Goal: Contribute content: Add original content to the website for others to see

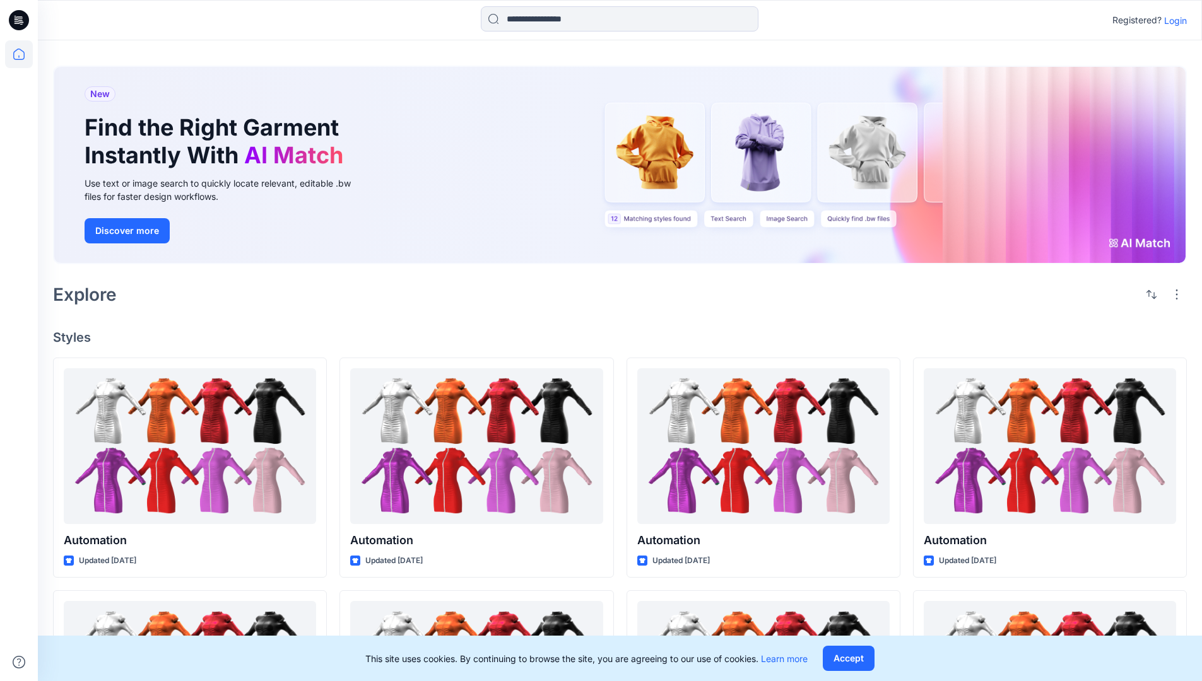
click at [1172, 20] on p "Login" at bounding box center [1175, 20] width 23 height 13
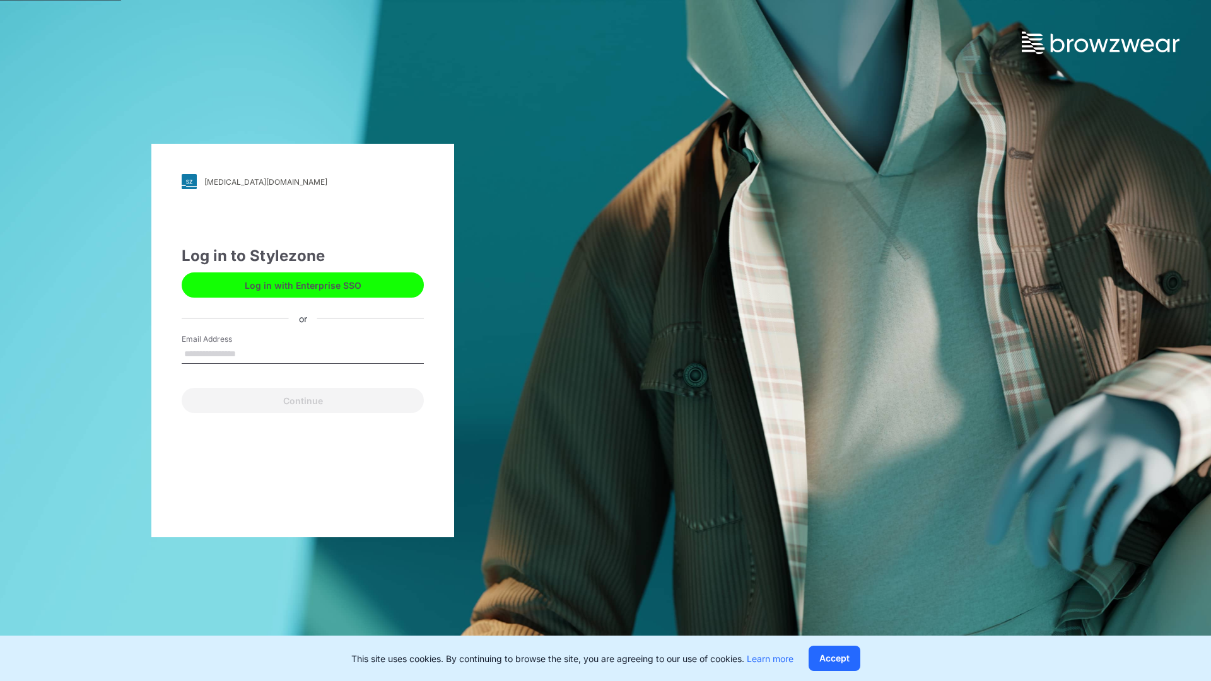
click at [249, 353] on input "Email Address" at bounding box center [303, 354] width 242 height 19
type input "**********"
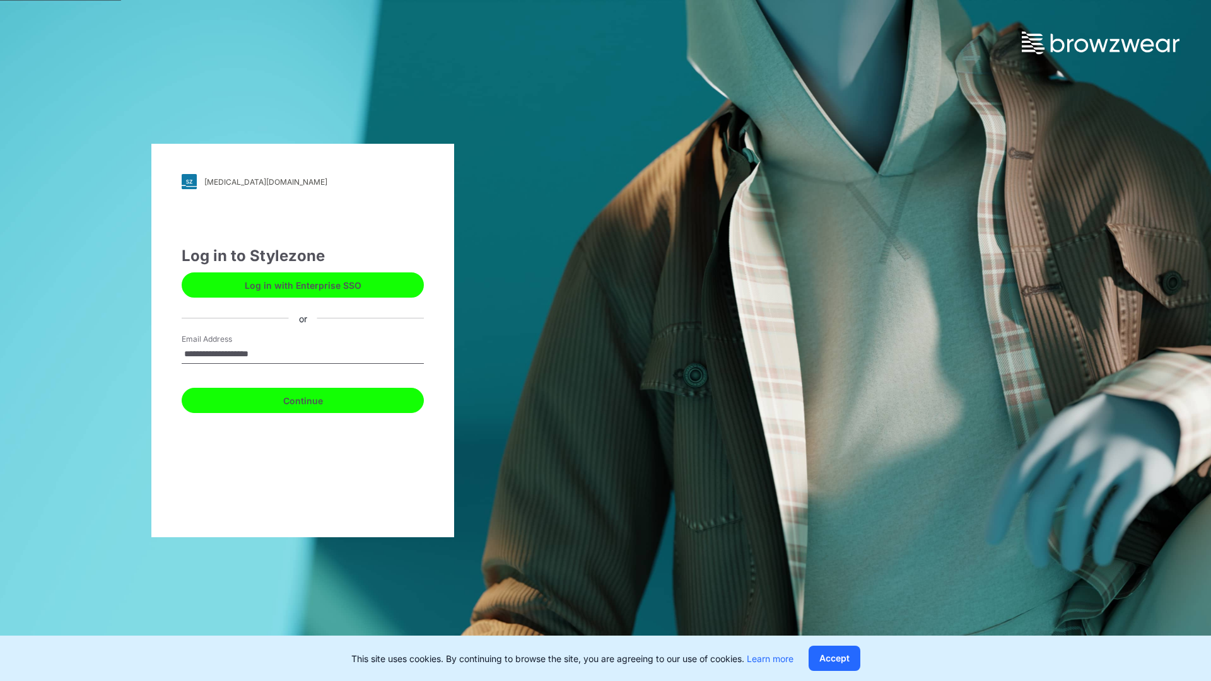
click at [317, 399] on button "Continue" at bounding box center [303, 400] width 242 height 25
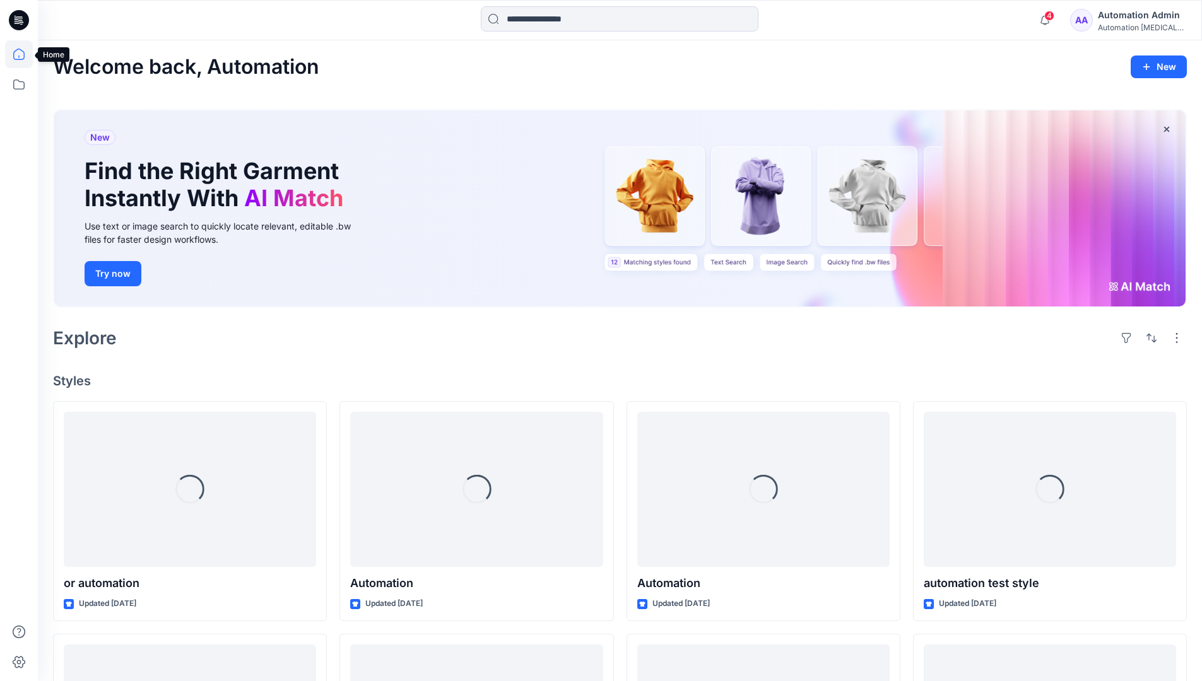
click at [24, 54] on icon at bounding box center [18, 54] width 11 height 11
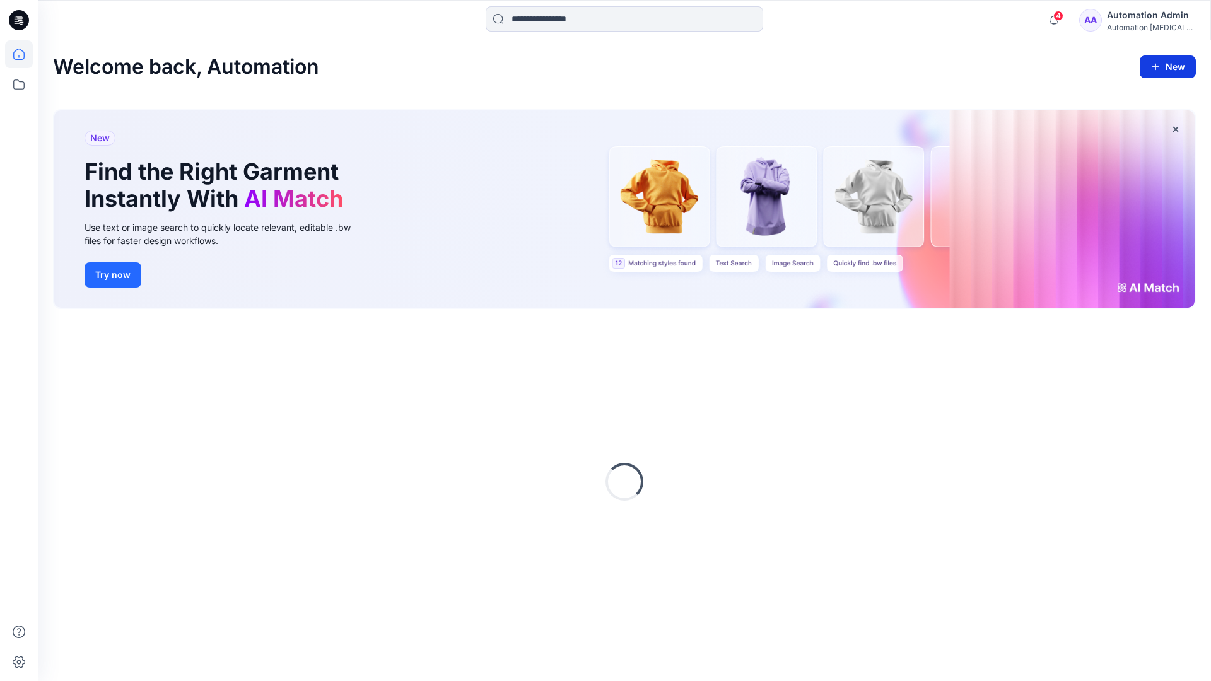
click at [1156, 64] on icon "button" at bounding box center [1156, 67] width 10 height 10
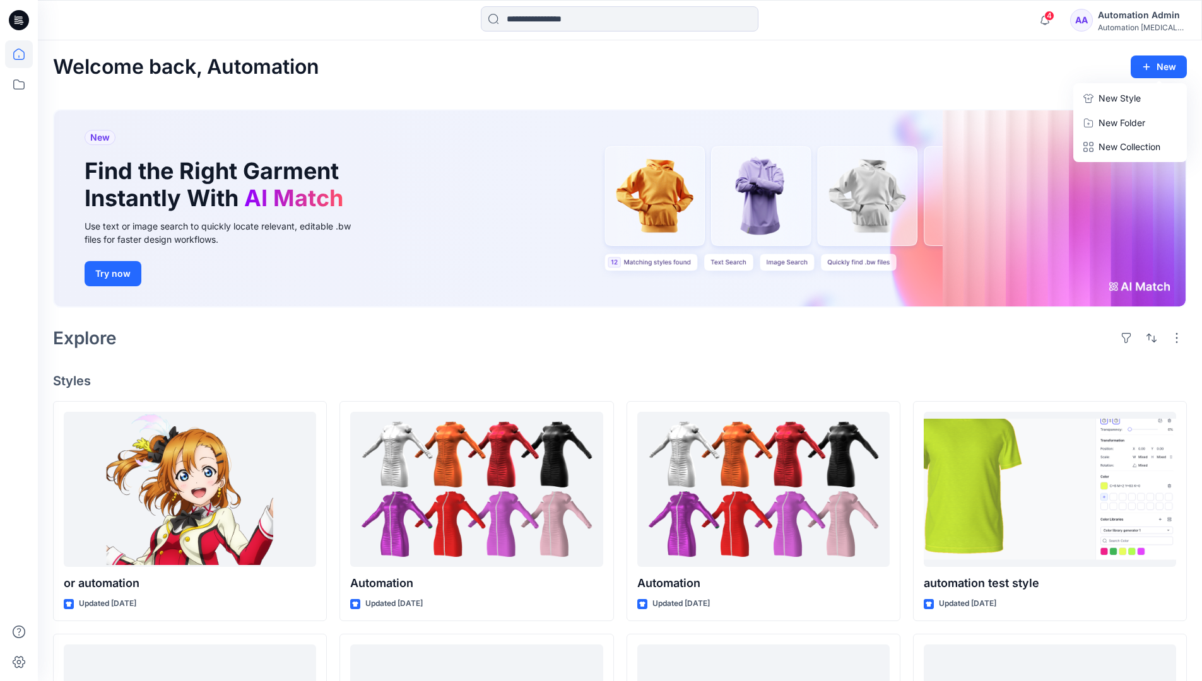
click at [1097, 101] on button "New Style" at bounding box center [1130, 98] width 109 height 25
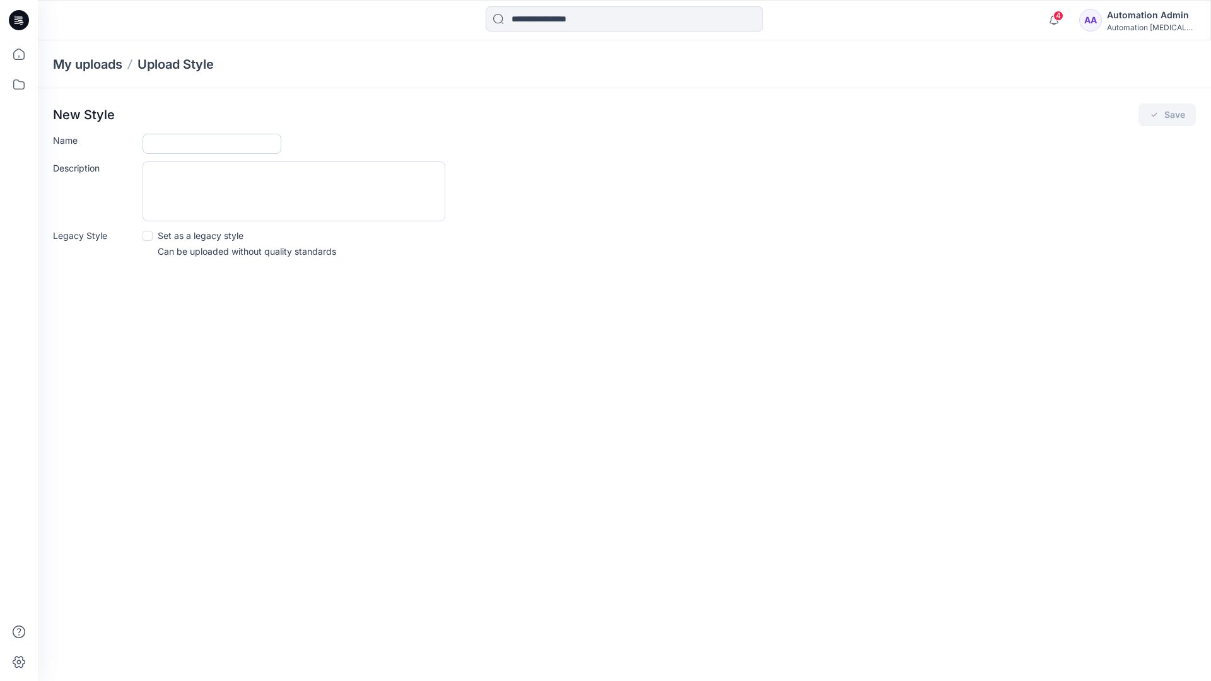
click at [179, 139] on input "Name" at bounding box center [212, 144] width 139 height 20
type input "**********"
click at [1167, 115] on button "Save" at bounding box center [1167, 114] width 57 height 23
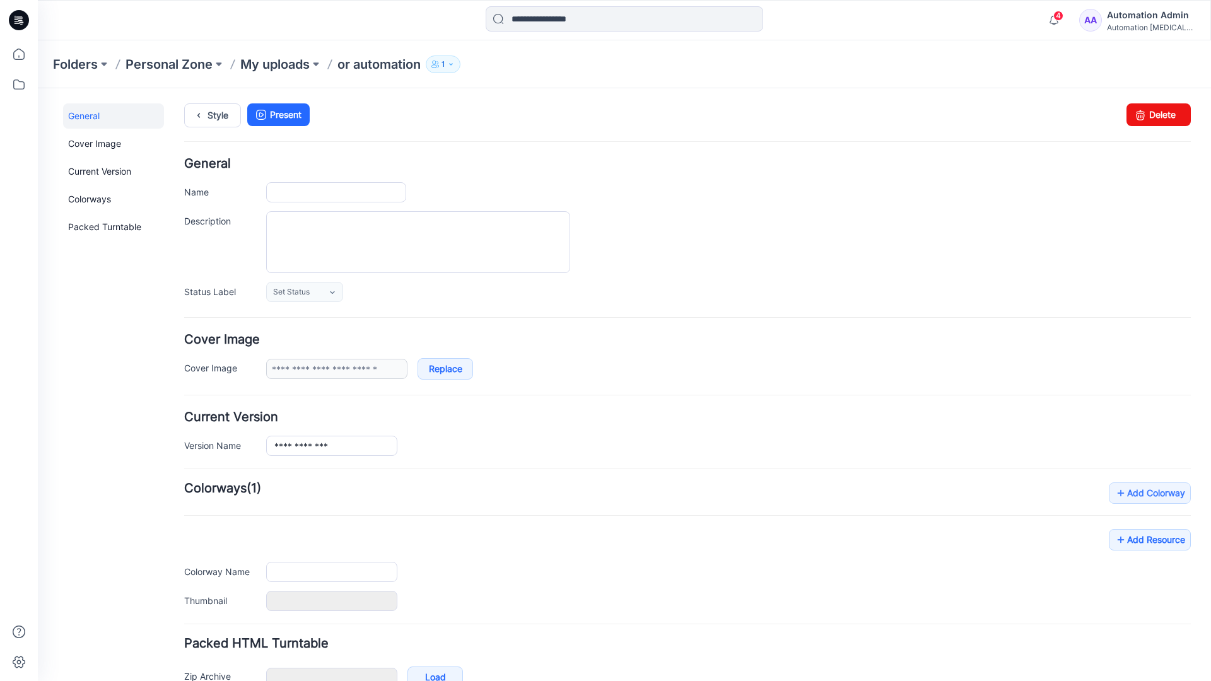
type input "**********"
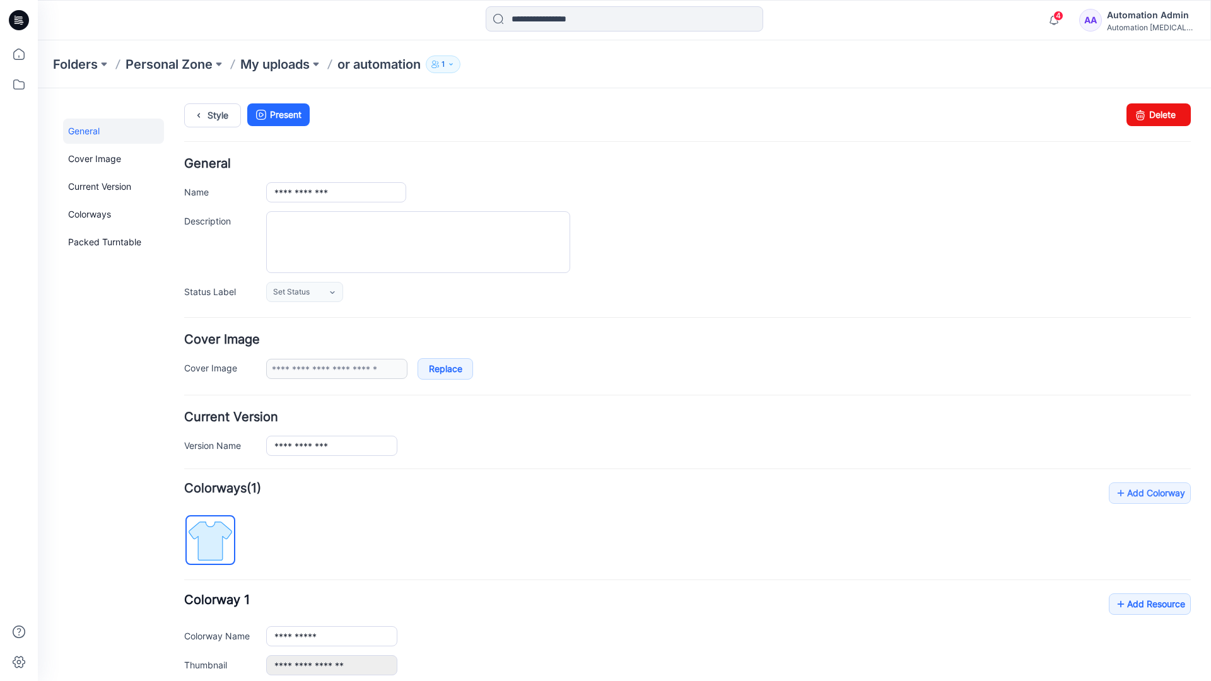
scroll to position [139, 0]
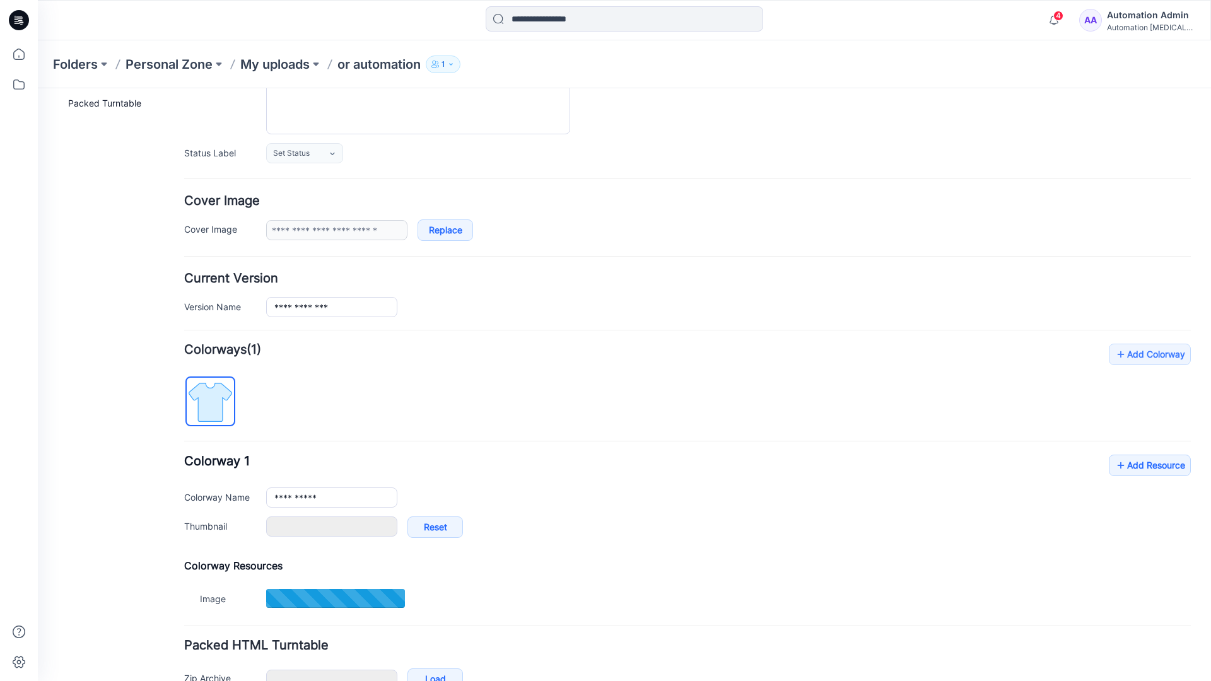
type input "**********"
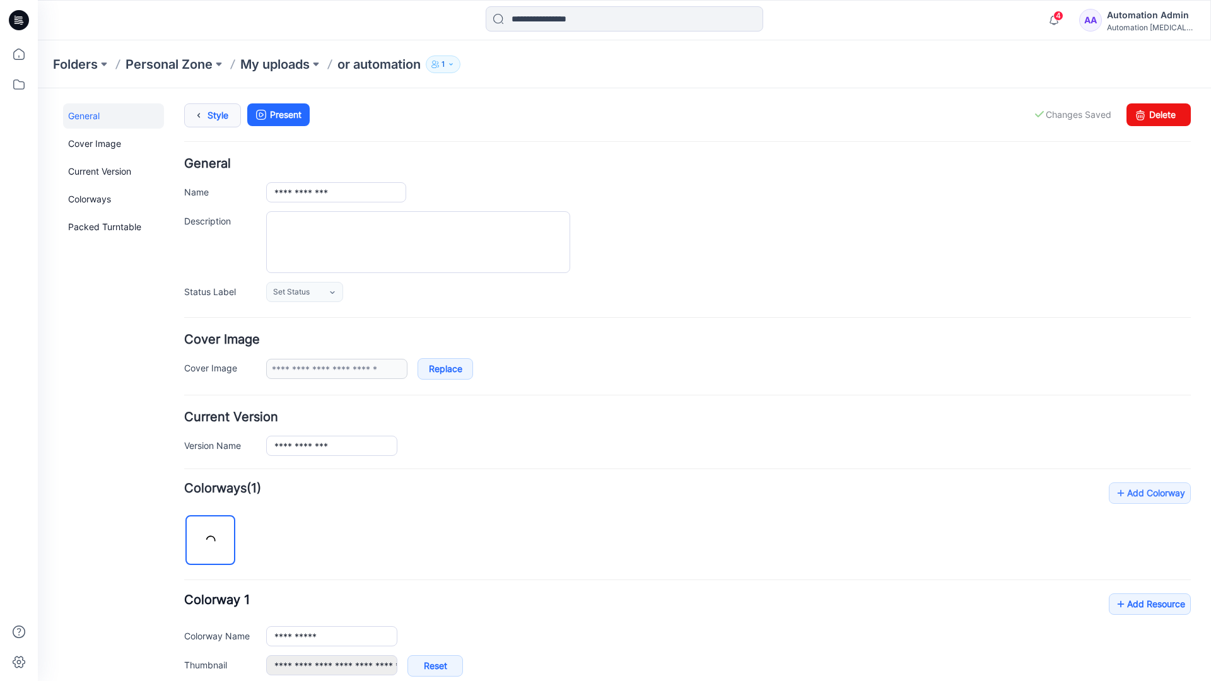
click at [209, 119] on link "Style" at bounding box center [212, 115] width 57 height 24
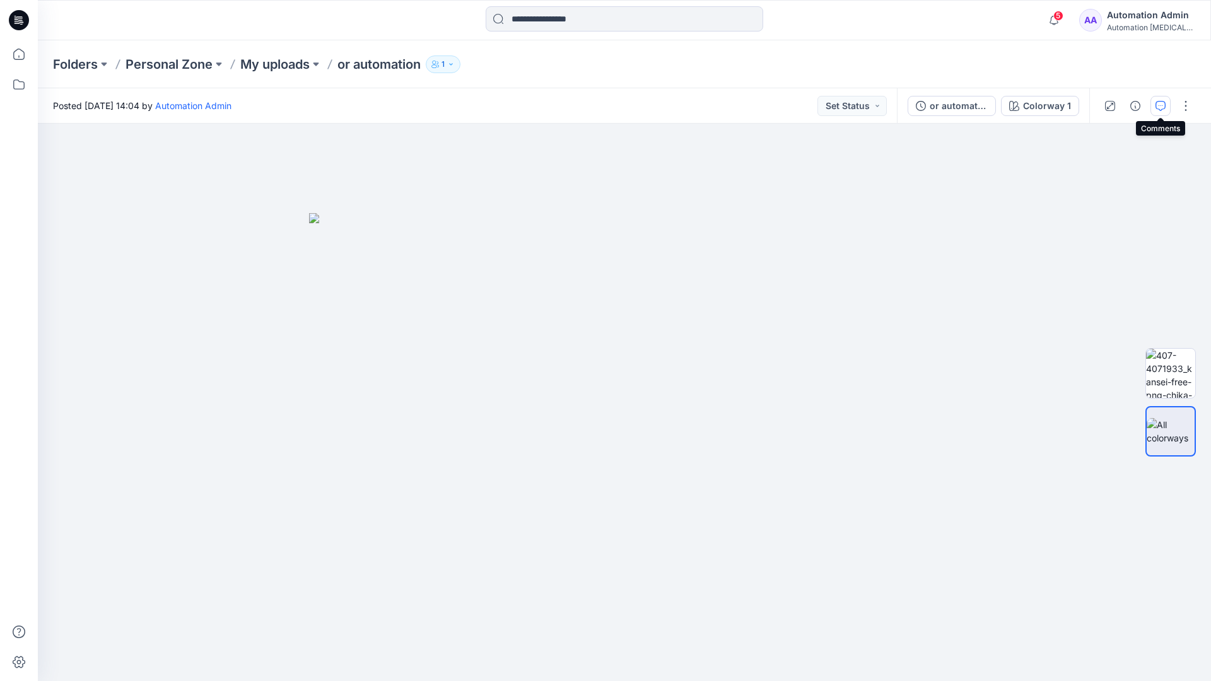
click at [1159, 100] on button "button" at bounding box center [1161, 106] width 20 height 20
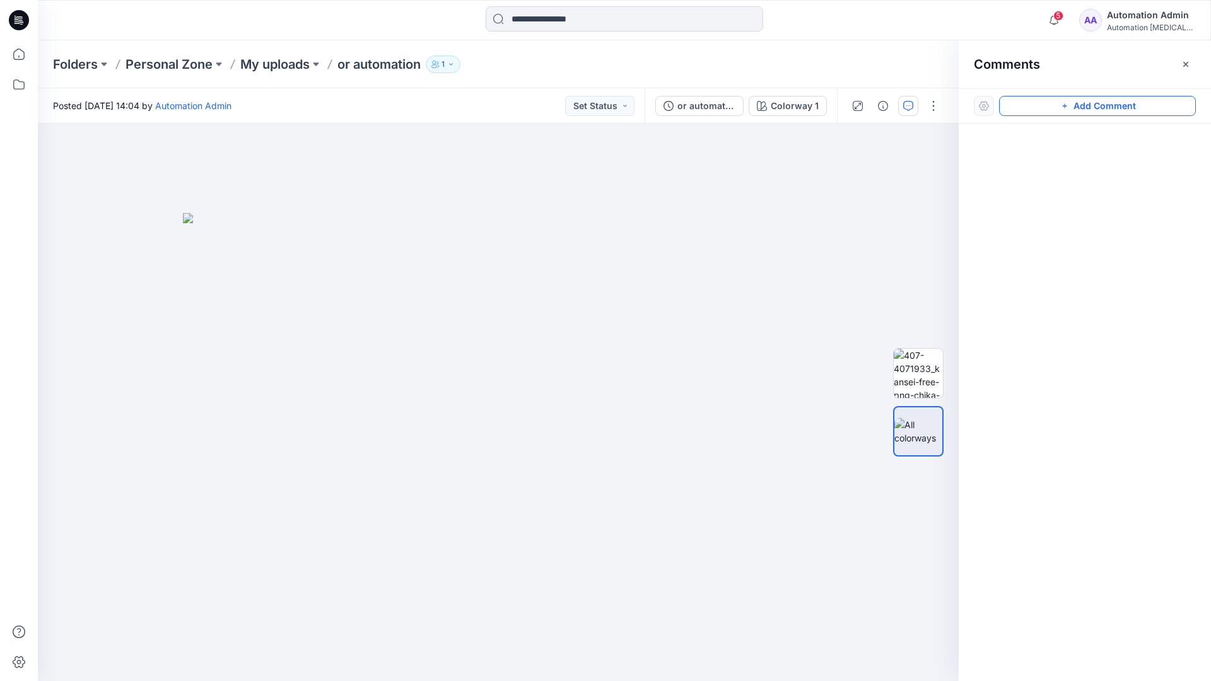
click at [1084, 107] on button "Add Comment" at bounding box center [1097, 106] width 197 height 20
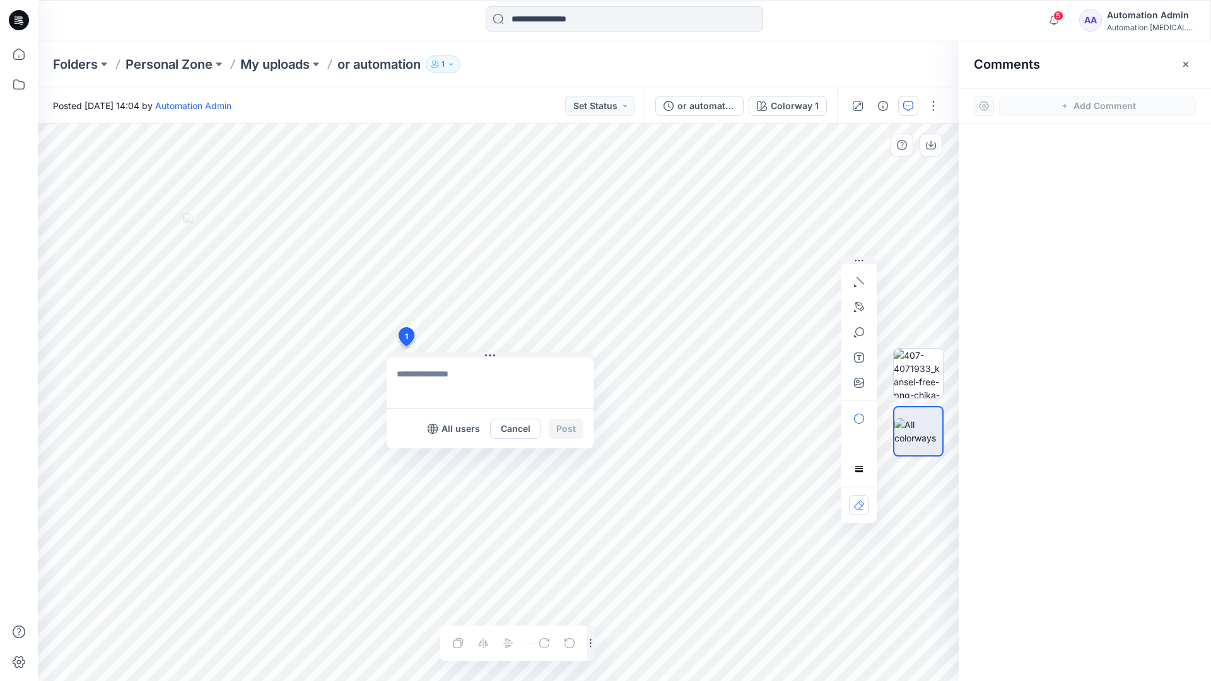
click at [406, 346] on div "1 All users Cancel Post Layer 1" at bounding box center [498, 403] width 921 height 558
type textarea "****"
click at [862, 279] on icon "button" at bounding box center [859, 282] width 10 height 10
click at [857, 305] on icon "button" at bounding box center [859, 307] width 10 height 10
click at [566, 194] on icon "Layer 1" at bounding box center [498, 403] width 921 height 558
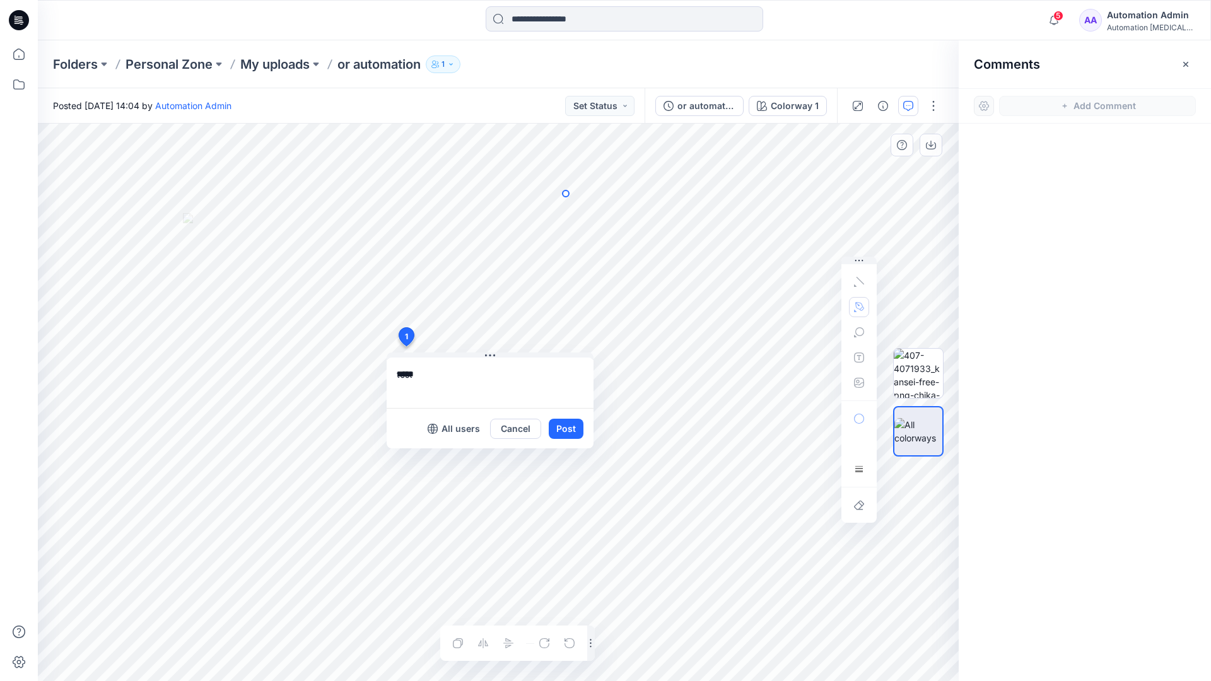
click at [472, 224] on icon "Layer 1" at bounding box center [498, 403] width 921 height 558
click at [564, 194] on circle at bounding box center [566, 194] width 6 height 6
click at [852, 305] on button "button" at bounding box center [859, 307] width 20 height 20
click at [789, 305] on icon "button" at bounding box center [791, 306] width 9 height 9
click at [858, 334] on icon "button" at bounding box center [859, 332] width 10 height 10
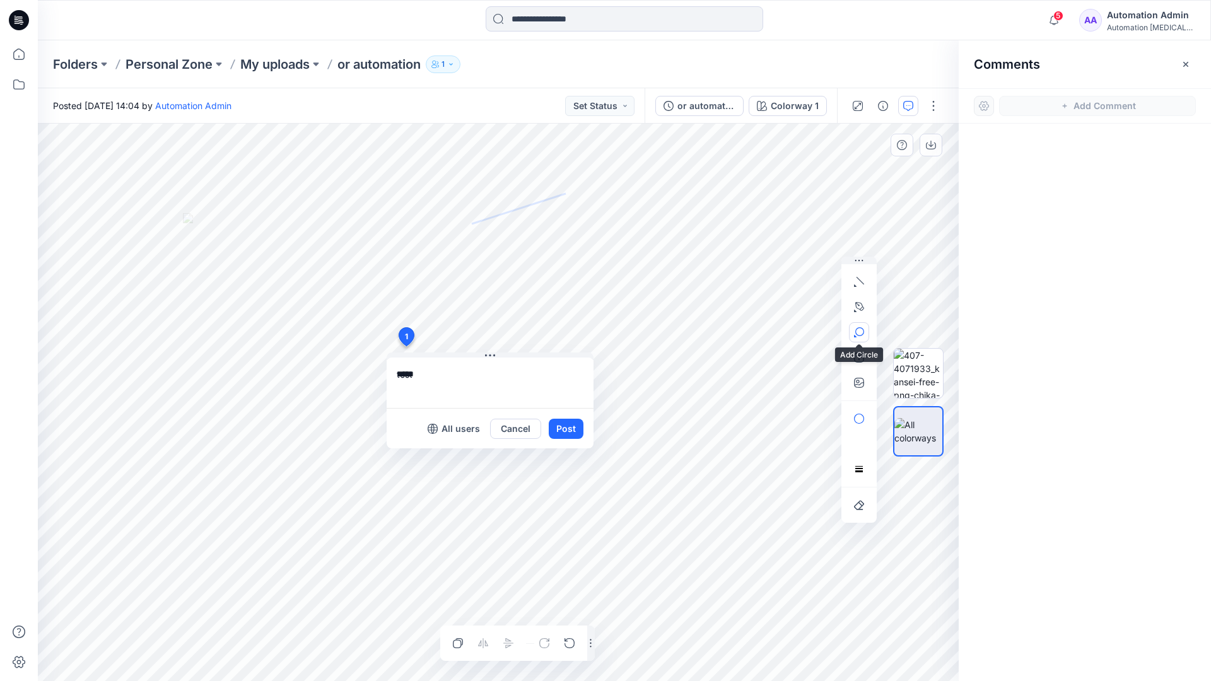
click at [864, 329] on button "button" at bounding box center [859, 332] width 20 height 20
click at [859, 333] on icon "button" at bounding box center [859, 332] width 10 height 10
click at [794, 334] on icon "button" at bounding box center [791, 334] width 10 height 10
click at [857, 361] on icon "button" at bounding box center [859, 358] width 10 height 10
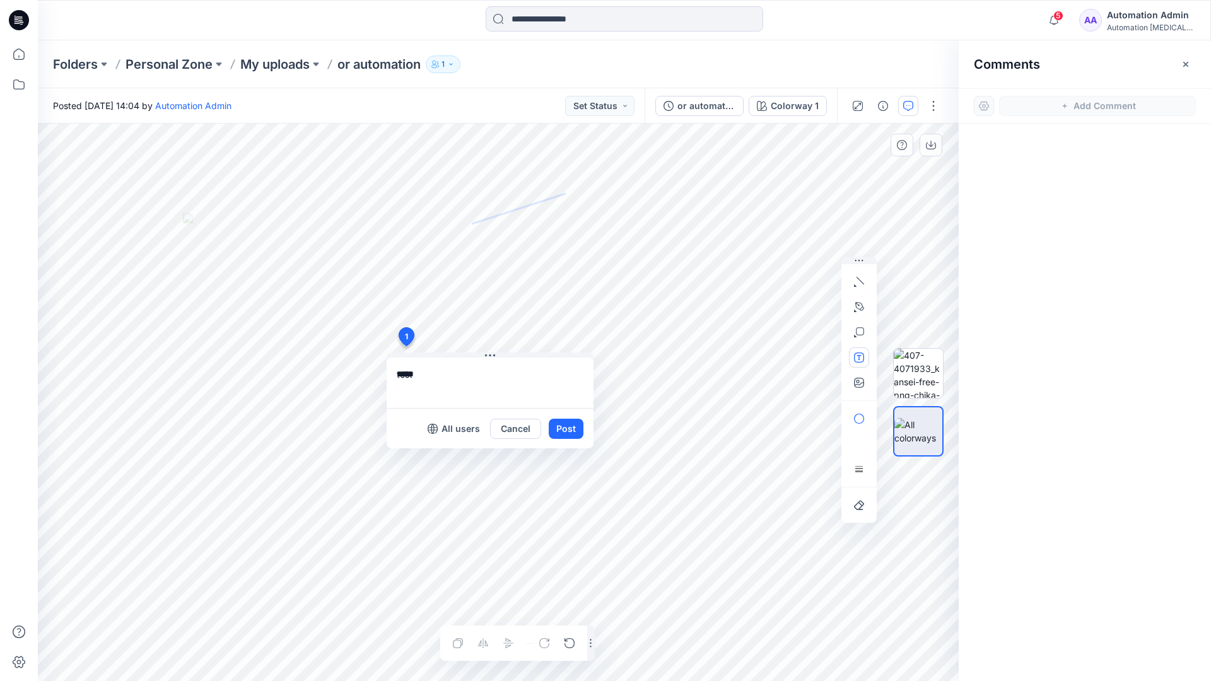
click at [853, 359] on button "button" at bounding box center [859, 358] width 20 height 20
type textarea "**********"
type input"] "**********"
click at [565, 430] on button "Post" at bounding box center [566, 429] width 35 height 20
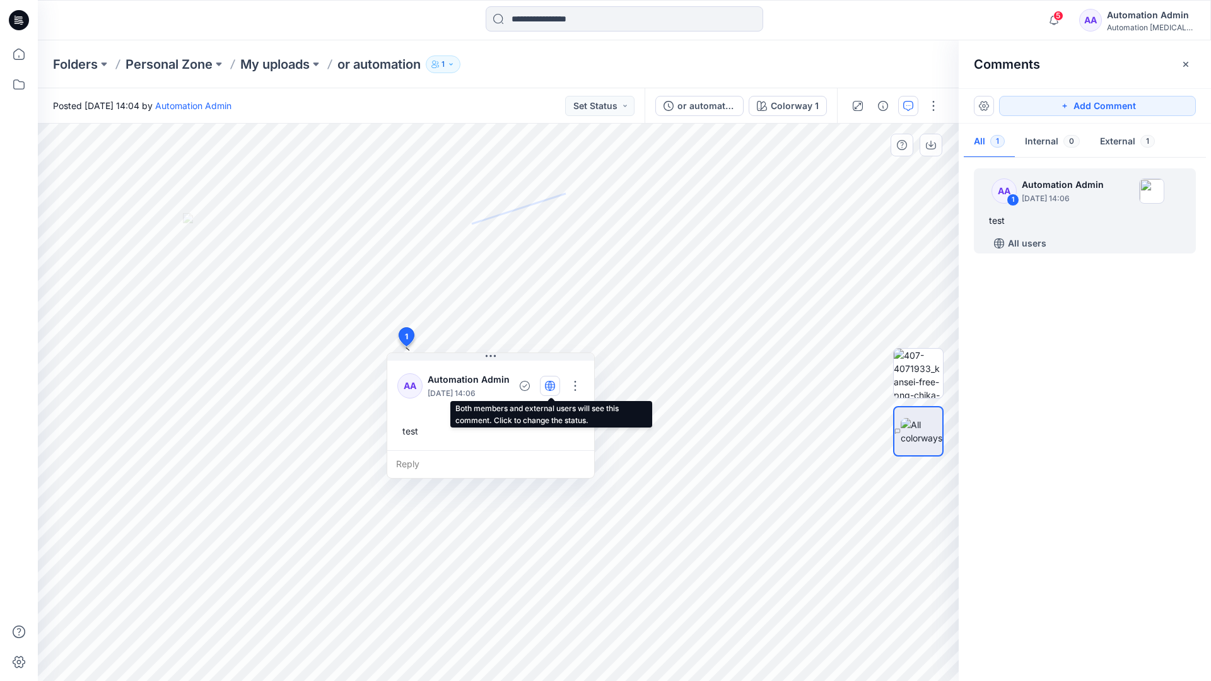
click at [550, 385] on icon "button" at bounding box center [549, 386] width 3 height 10
click at [551, 389] on icon "button" at bounding box center [550, 386] width 10 height 10
click at [469, 462] on div "Reply" at bounding box center [490, 464] width 207 height 28
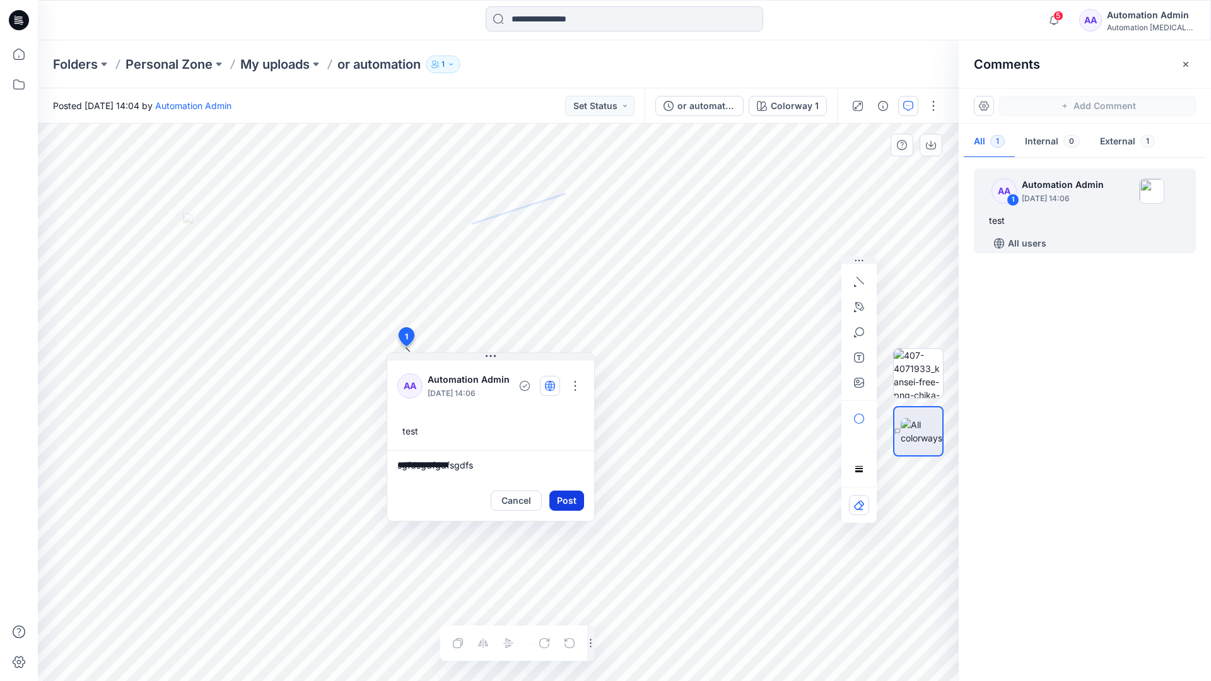
type textarea "**********"
click at [561, 493] on button "Post" at bounding box center [566, 501] width 35 height 20
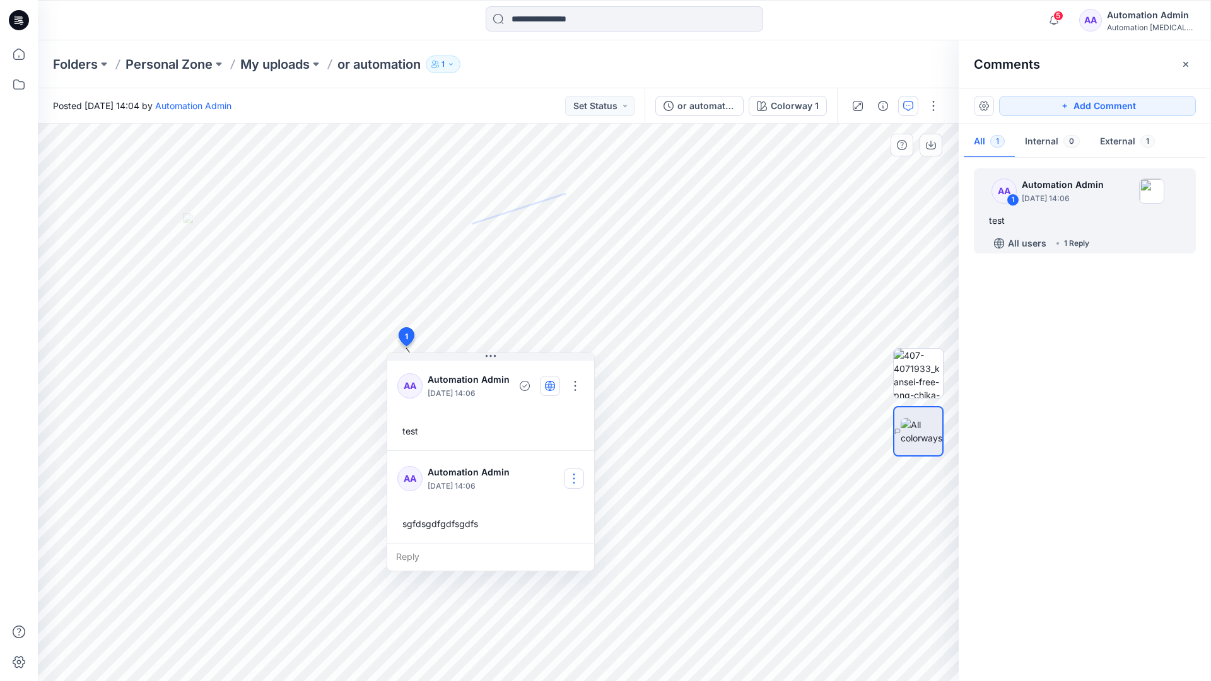
click at [579, 473] on button "button" at bounding box center [574, 479] width 20 height 20
click at [563, 546] on p "Delete comment" at bounding box center [582, 542] width 66 height 13
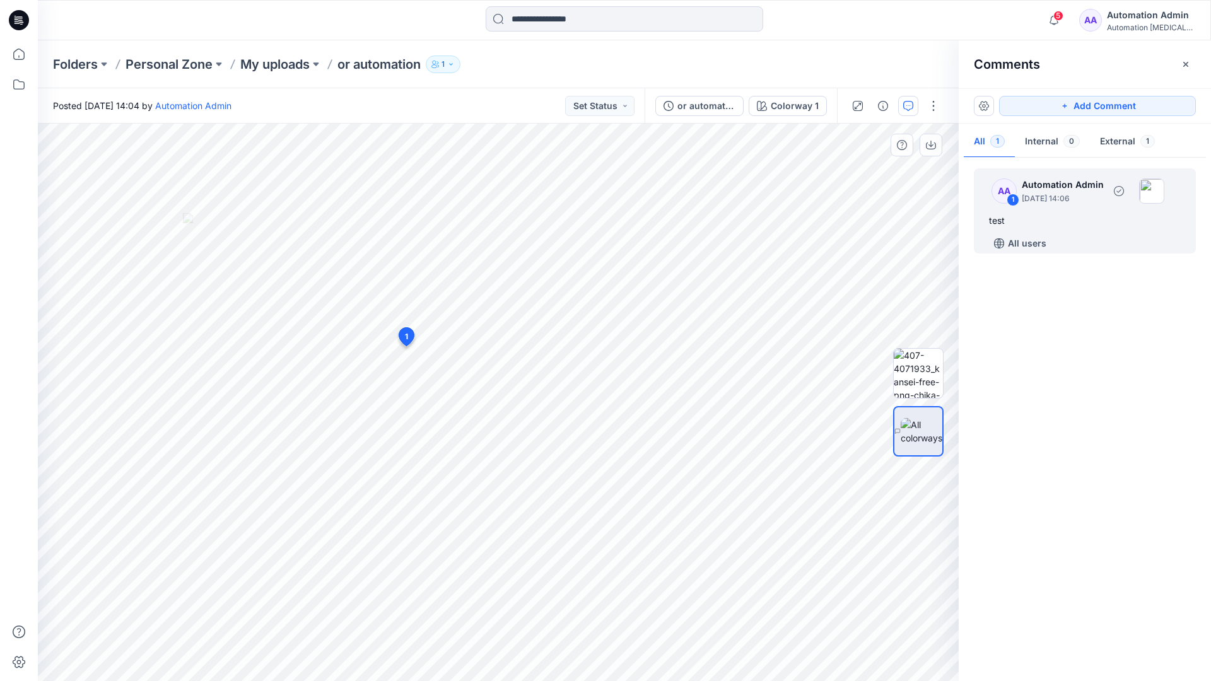
click at [1037, 216] on div "test" at bounding box center [1085, 220] width 192 height 15
click at [580, 380] on button "button" at bounding box center [575, 386] width 20 height 20
click at [568, 448] on p "Delete thread" at bounding box center [579, 449] width 56 height 13
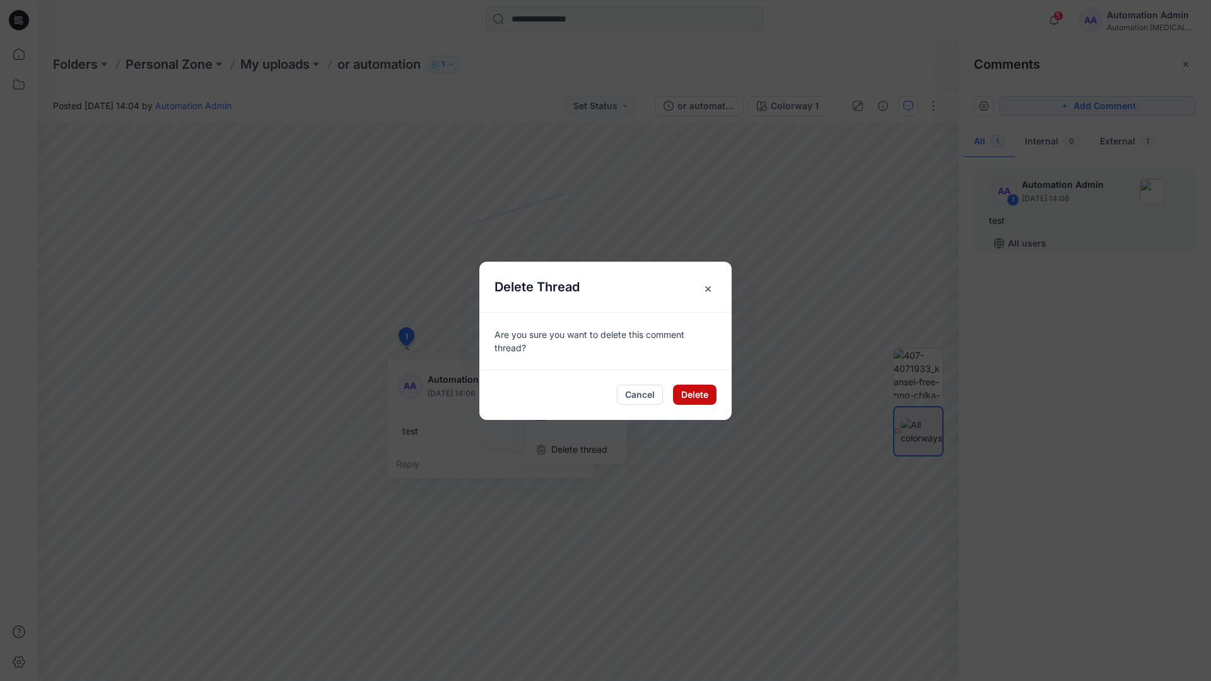
click at [698, 397] on button "Delete" at bounding box center [695, 395] width 44 height 20
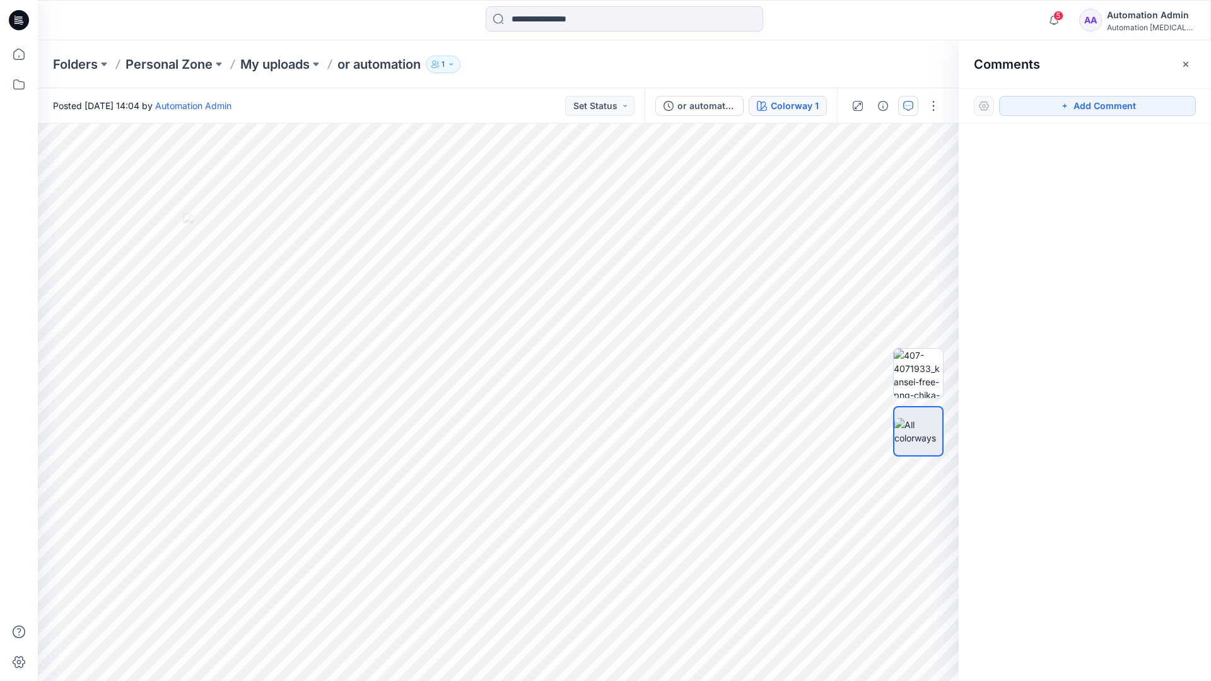
click at [774, 107] on div "Colorway 1" at bounding box center [795, 106] width 48 height 14
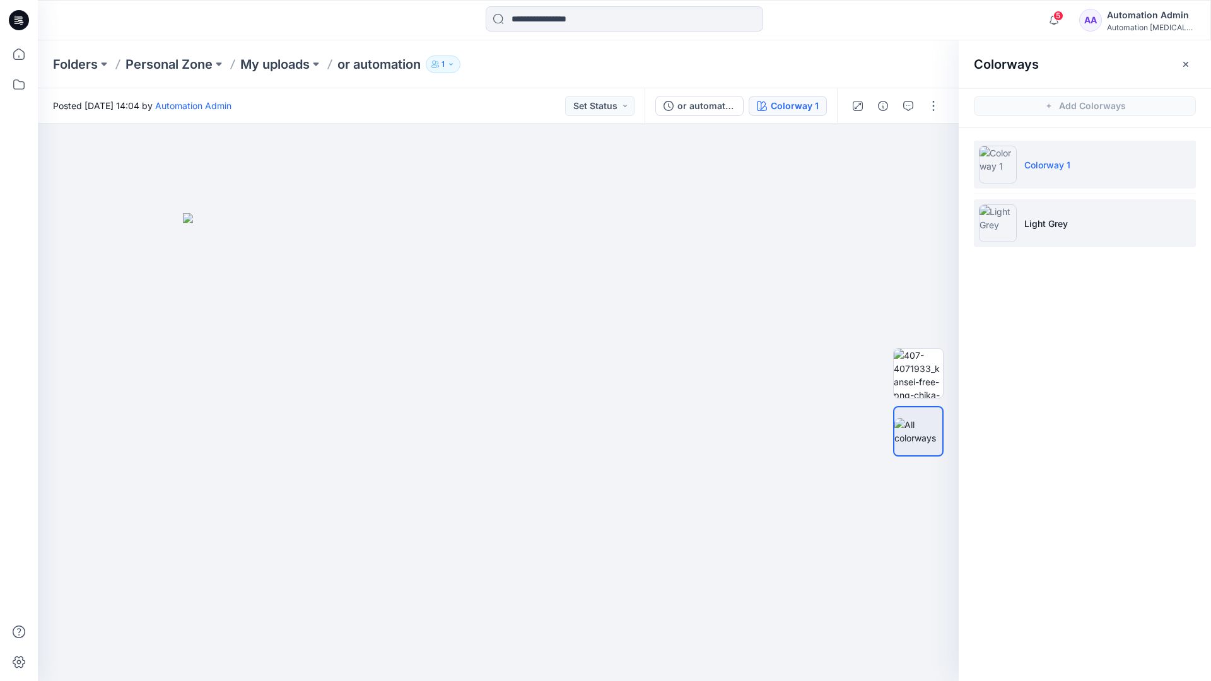
click at [1042, 225] on p "Light Grey" at bounding box center [1047, 223] width 44 height 13
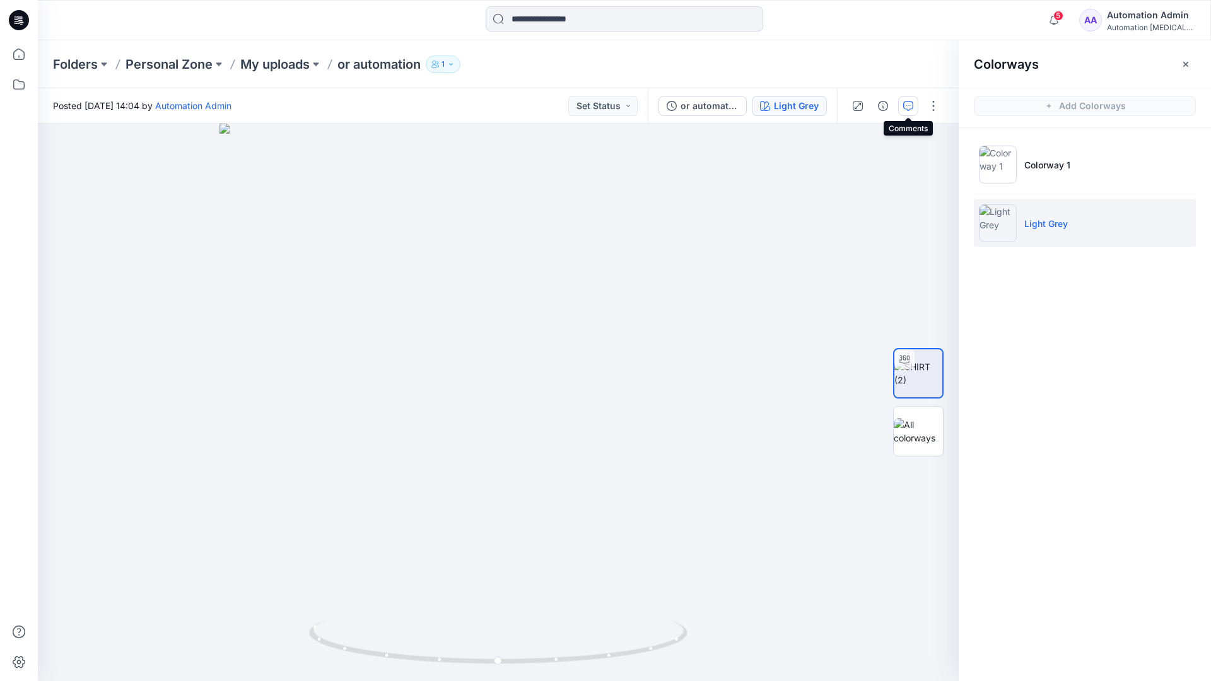
click at [905, 110] on icon "button" at bounding box center [908, 106] width 10 height 10
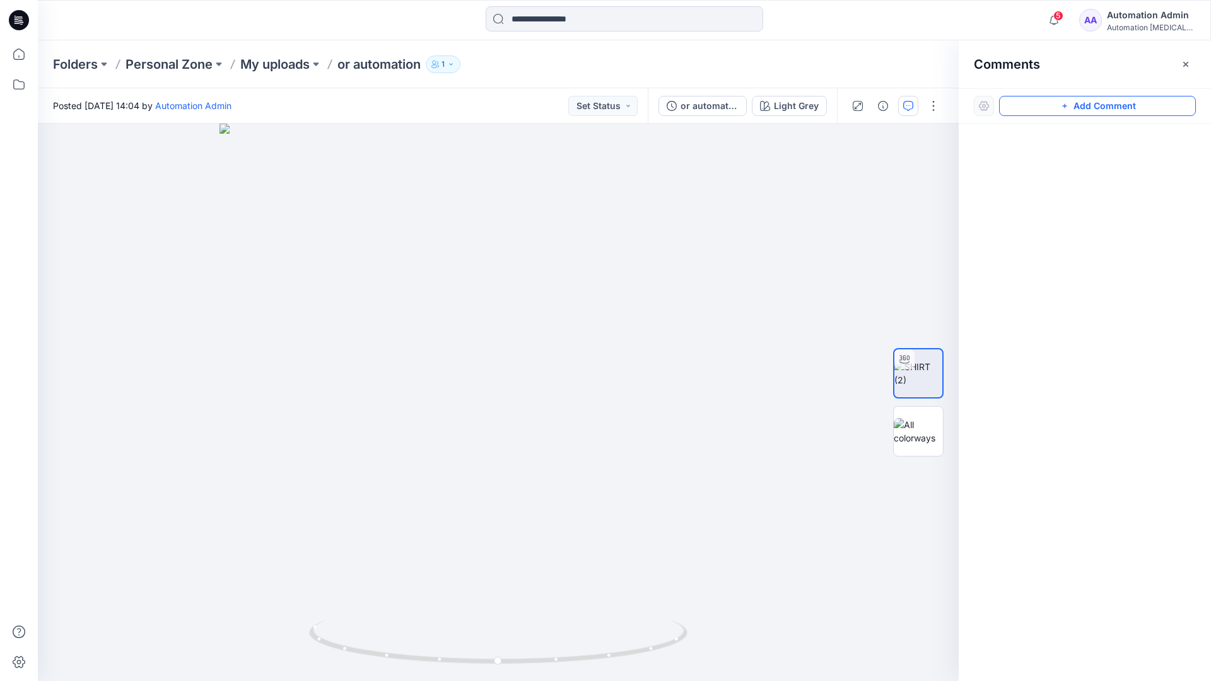
click at [1050, 109] on button "Add Comment" at bounding box center [1097, 106] width 197 height 20
click at [1027, 102] on button "Click on the style to leave a comment" at bounding box center [1097, 106] width 197 height 20
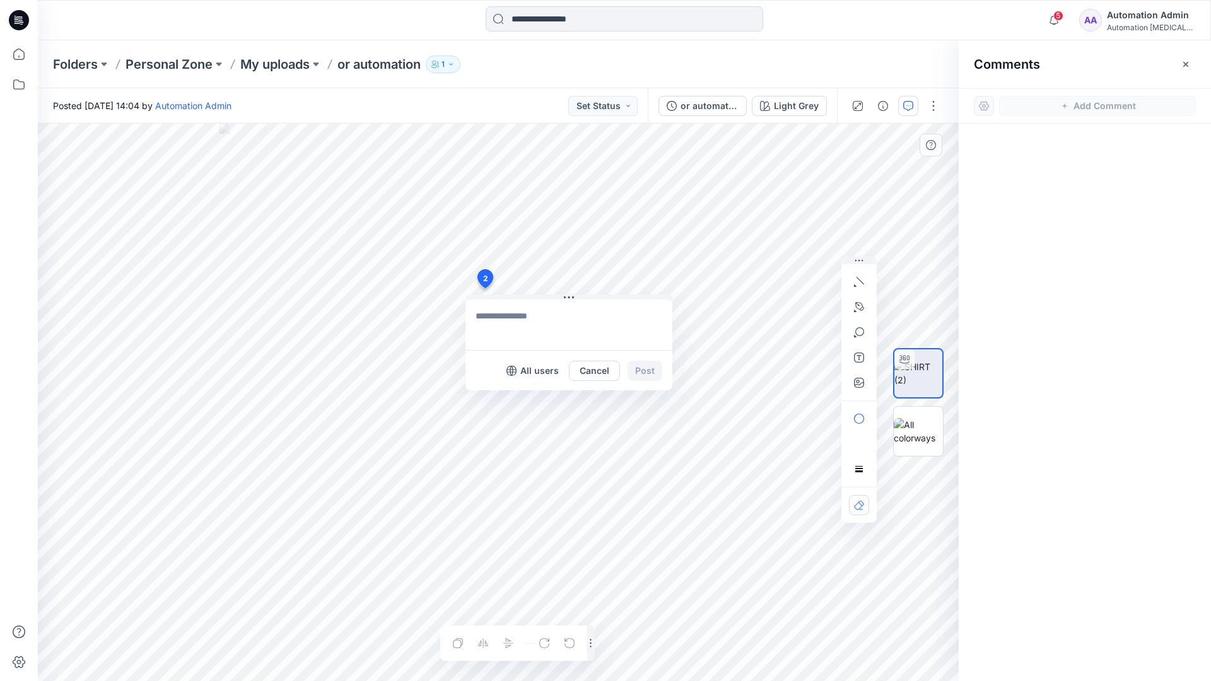
click at [485, 288] on div "2 All users Cancel Post Layer 1" at bounding box center [498, 403] width 921 height 558
click at [861, 287] on button "button" at bounding box center [859, 282] width 20 height 20
click at [858, 278] on icon "button" at bounding box center [861, 281] width 8 height 8
click at [782, 278] on button "button" at bounding box center [791, 279] width 20 height 20
click at [861, 303] on icon "button" at bounding box center [859, 306] width 9 height 9
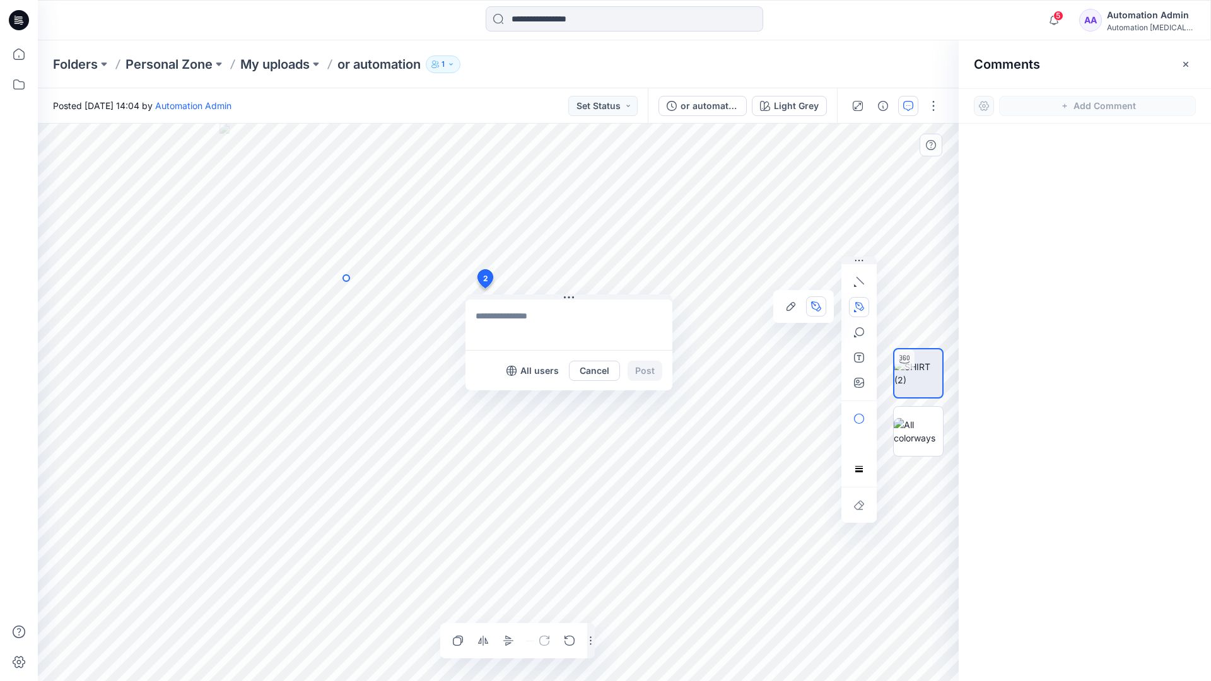
click at [346, 278] on icon "Layer 1" at bounding box center [498, 403] width 921 height 558
click at [346, 278] on circle at bounding box center [346, 278] width 6 height 6
click at [300, 301] on icon "Layer 1" at bounding box center [498, 403] width 921 height 558
click at [300, 301] on circle at bounding box center [300, 301] width 6 height 6
click at [859, 338] on button "button" at bounding box center [859, 332] width 20 height 20
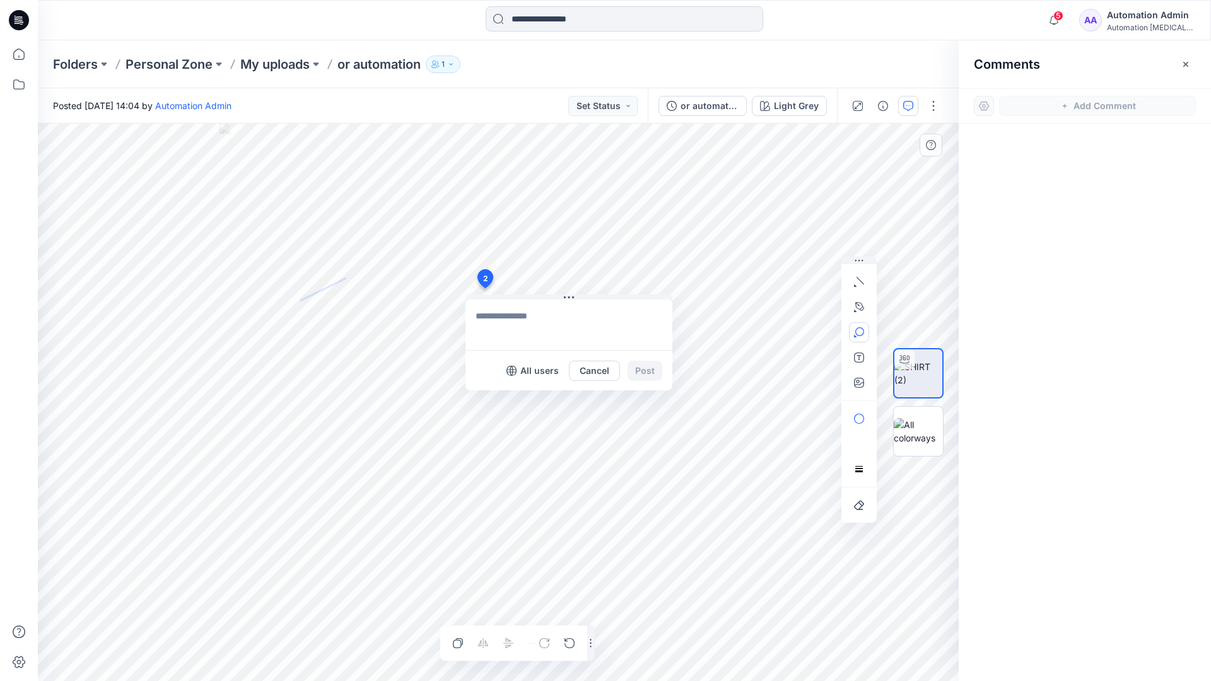
click at [863, 335] on icon "button" at bounding box center [859, 332] width 10 height 10
click at [796, 330] on button "button" at bounding box center [791, 334] width 20 height 20
click at [864, 413] on button "button" at bounding box center [859, 419] width 20 height 20
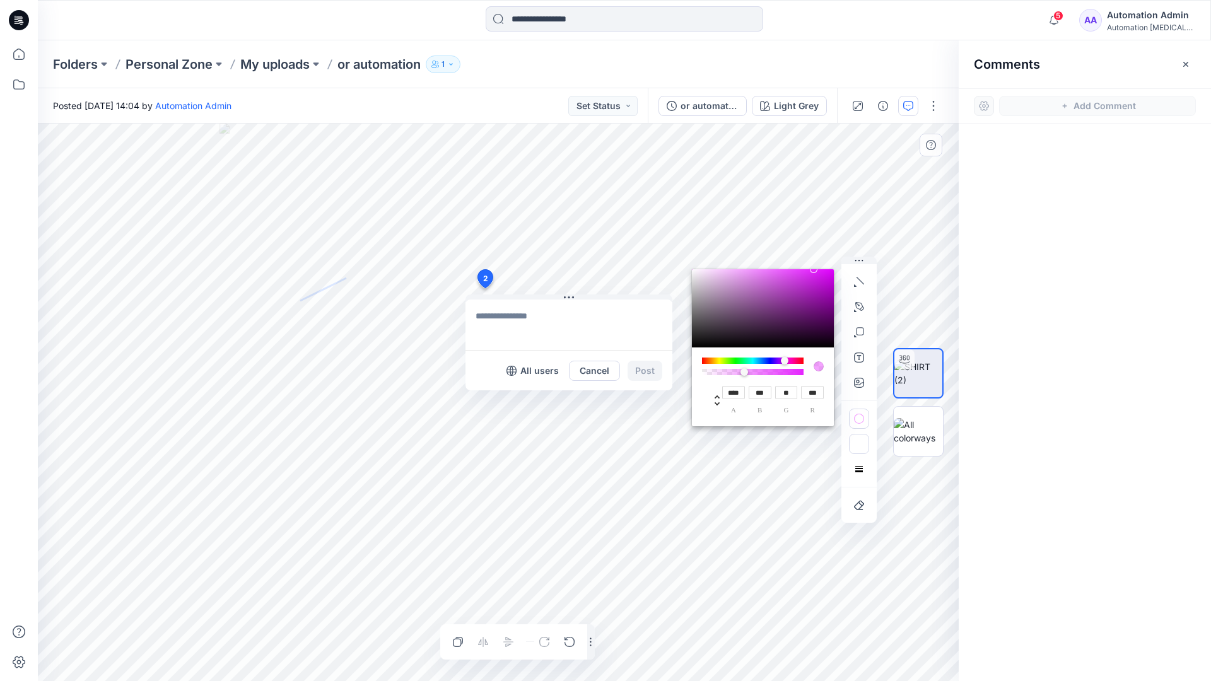
click at [855, 444] on icon "button" at bounding box center [859, 445] width 10 height 7
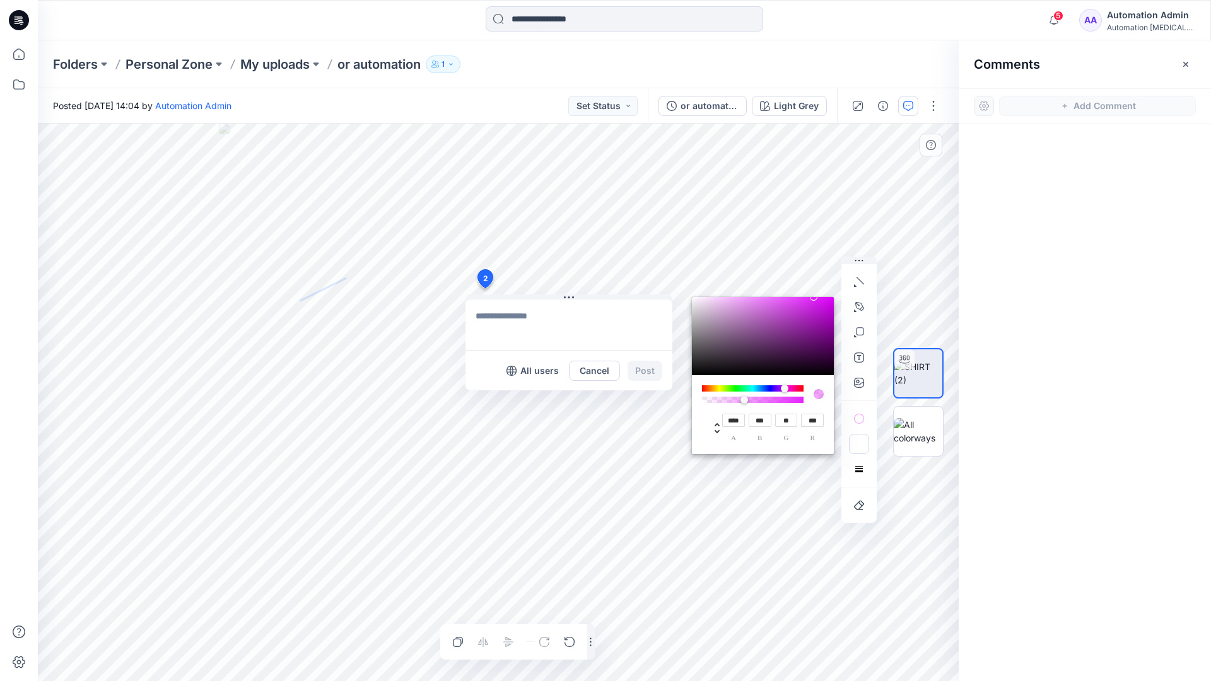
type input "**"
type input "***"
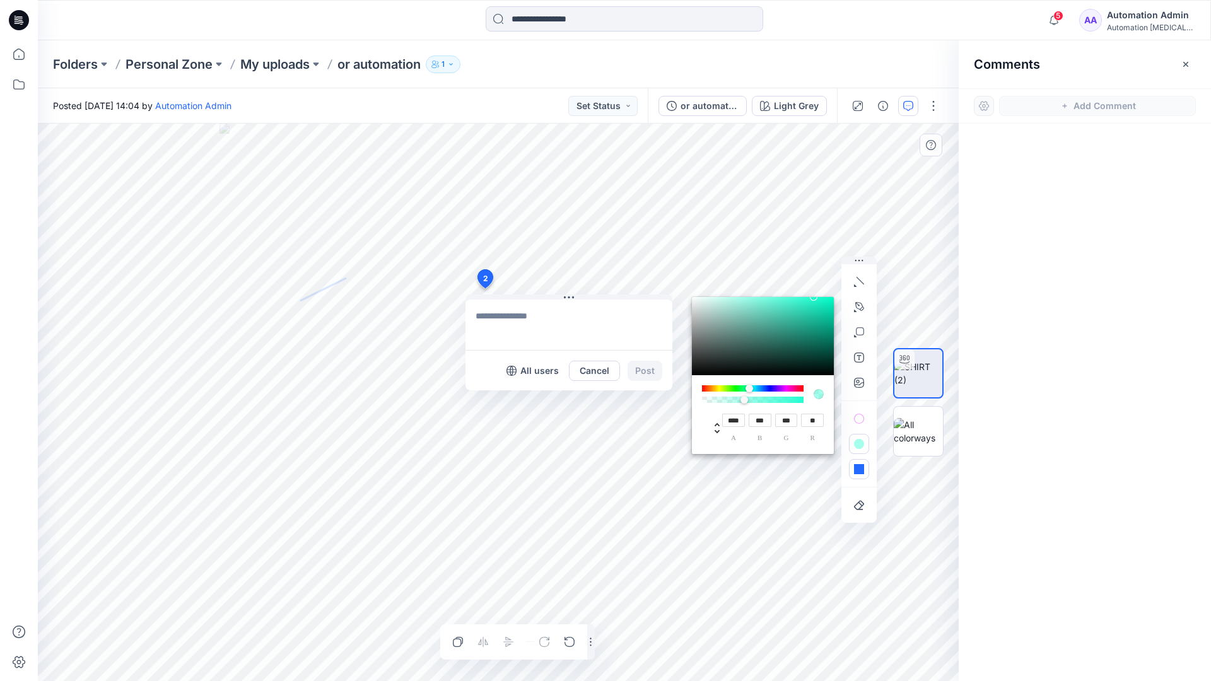
click at [854, 464] on button "button" at bounding box center [859, 469] width 20 height 20
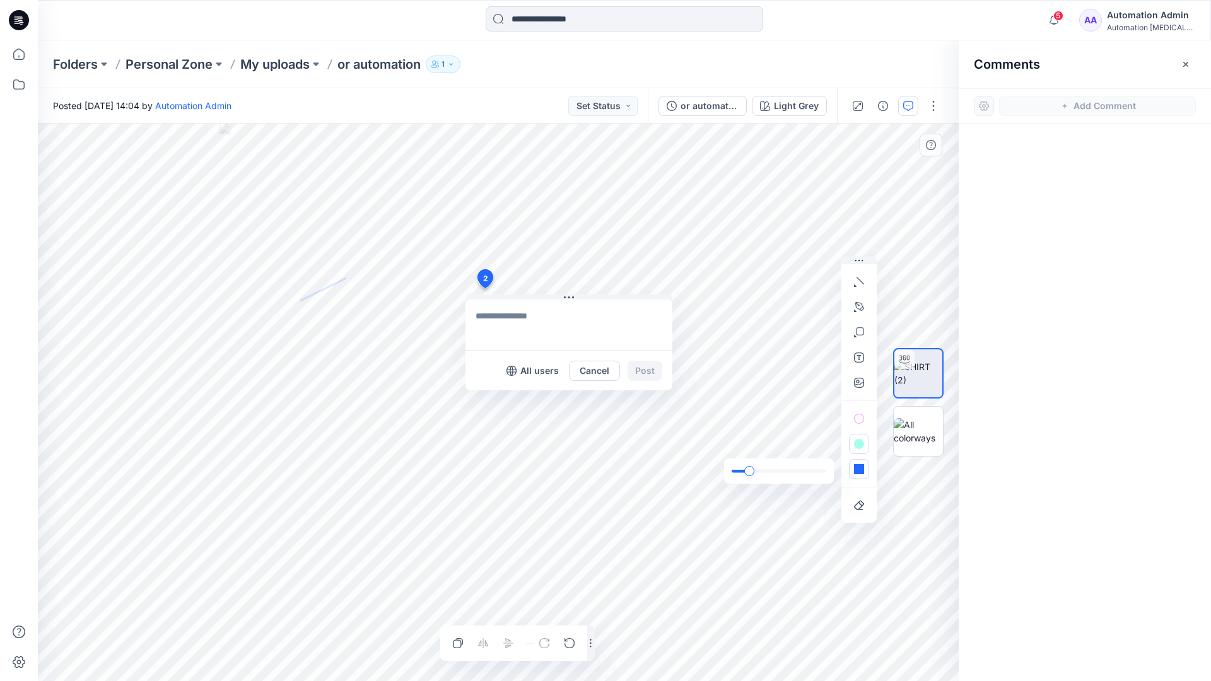
click at [752, 471] on div "slider" at bounding box center [749, 471] width 10 height 10
click at [861, 474] on icon "button" at bounding box center [859, 469] width 10 height 10
click at [837, 442] on icon "button" at bounding box center [841, 445] width 10 height 10
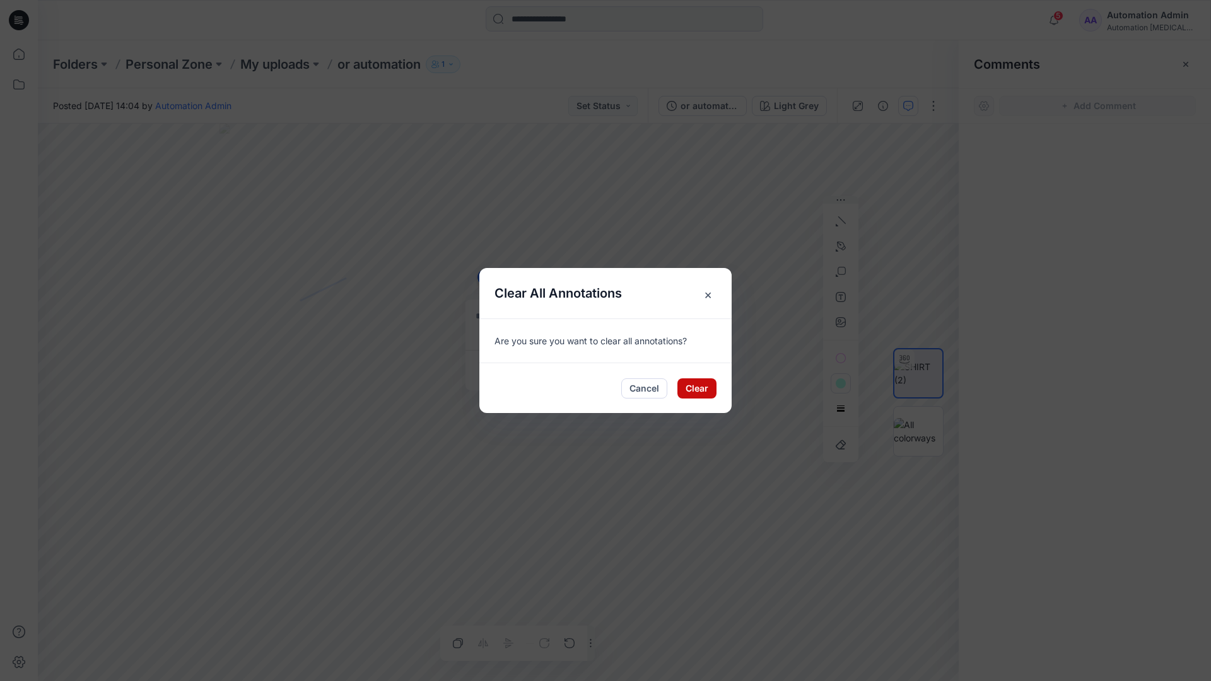
click at [701, 381] on button "Clear" at bounding box center [697, 389] width 39 height 20
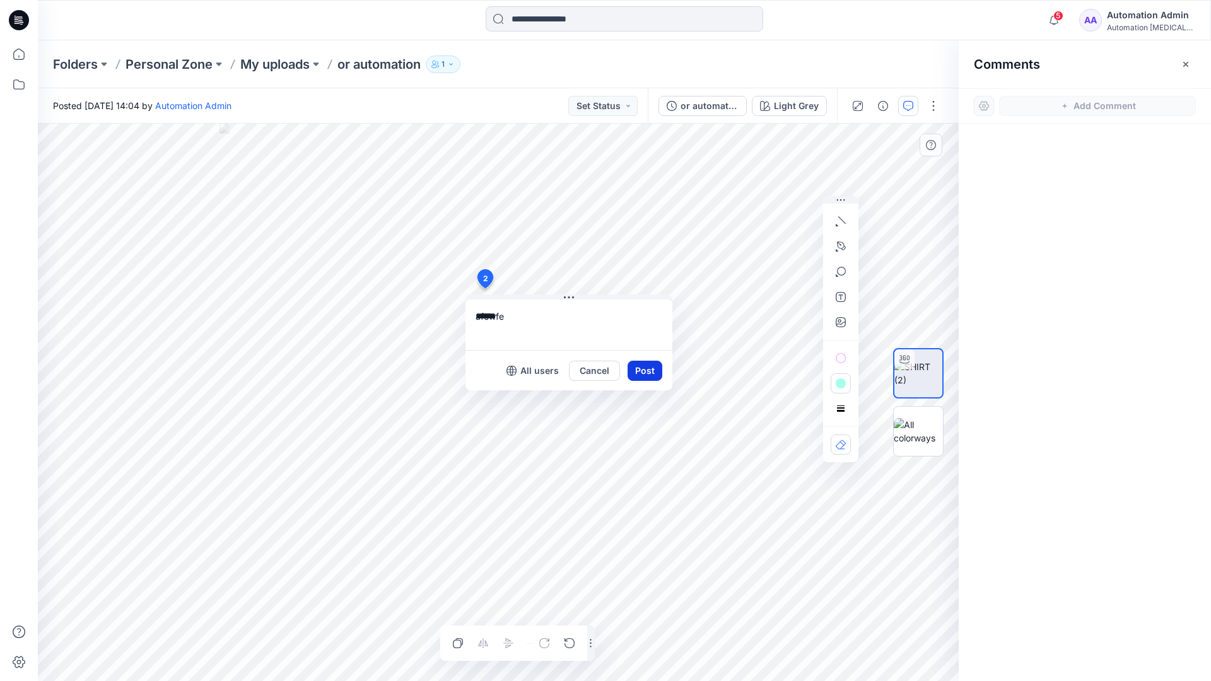
type textarea "******"
click at [640, 369] on button "Post" at bounding box center [645, 371] width 35 height 20
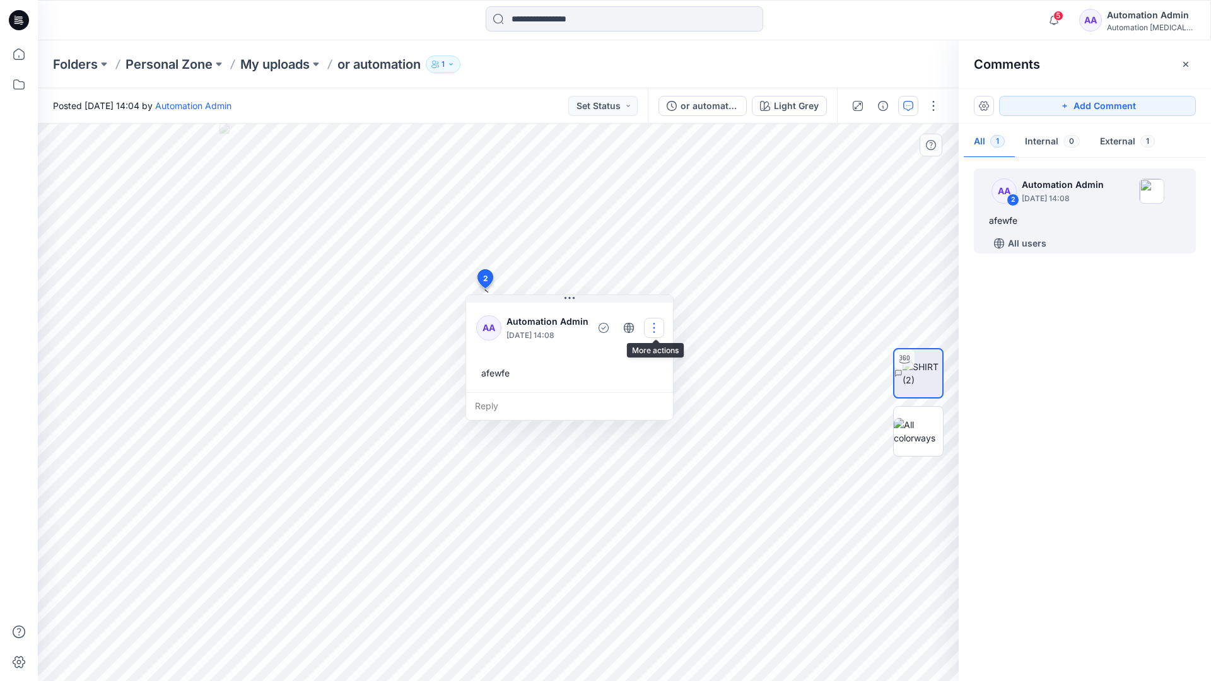
click at [651, 326] on button "button" at bounding box center [654, 328] width 20 height 20
click at [647, 387] on p "Delete thread" at bounding box center [658, 391] width 56 height 13
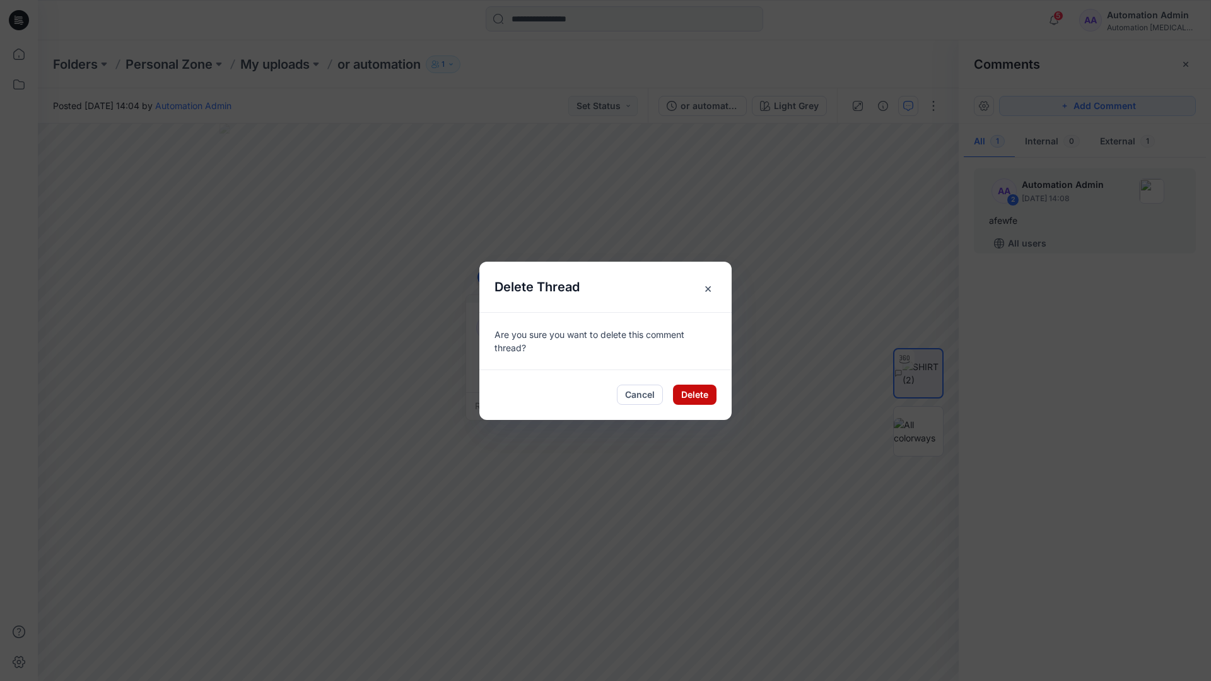
click at [686, 392] on button "Delete" at bounding box center [695, 395] width 44 height 20
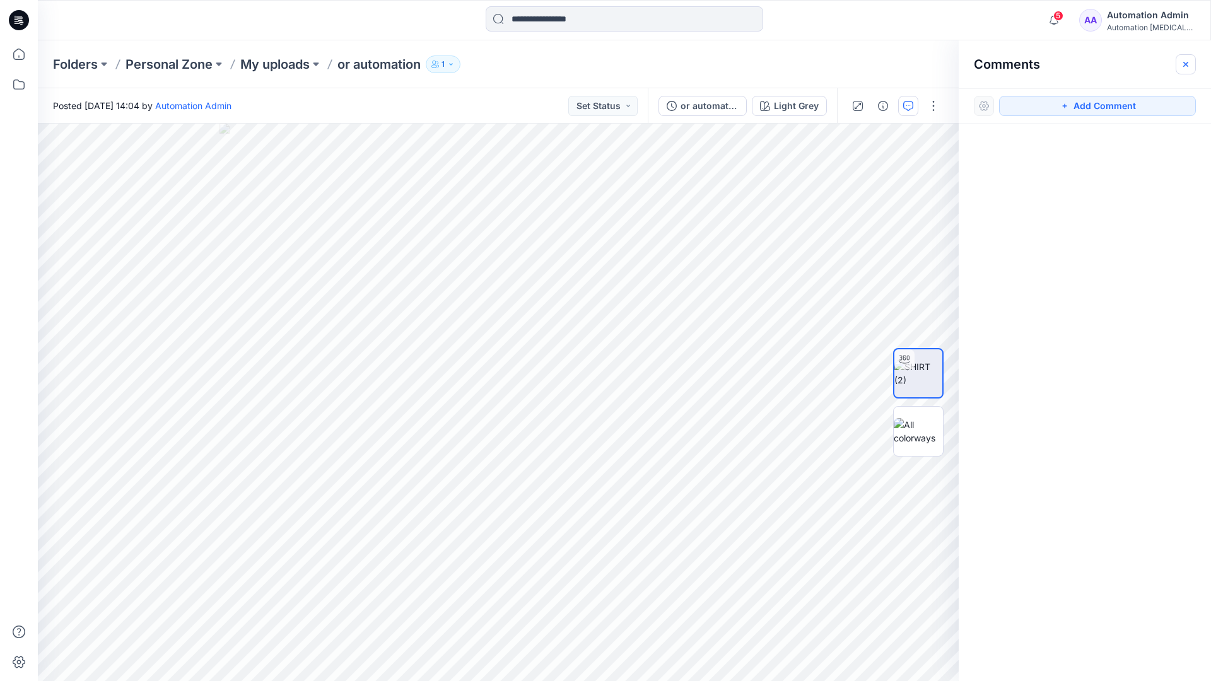
click at [1185, 64] on icon "button" at bounding box center [1186, 63] width 5 height 5
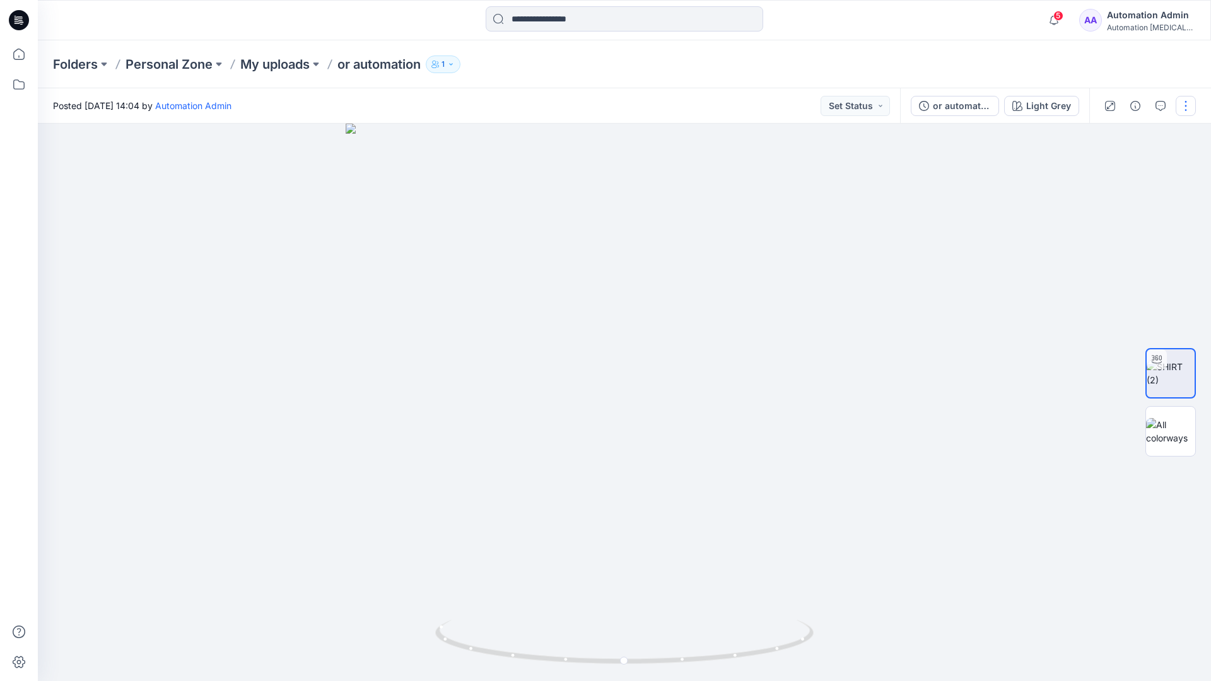
click at [1184, 111] on button "button" at bounding box center [1186, 106] width 20 height 20
click at [1107, 172] on p "Edit" at bounding box center [1106, 170] width 16 height 13
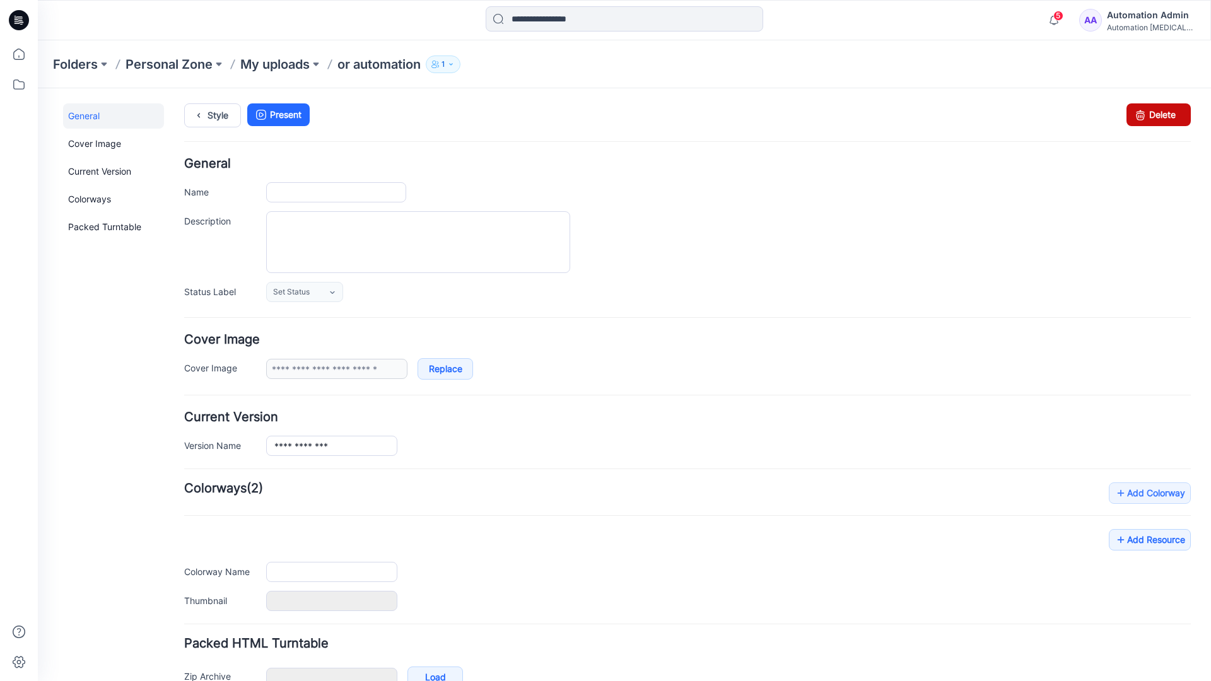
click at [1132, 115] on icon at bounding box center [1141, 114] width 18 height 23
type input "**********"
click at [1009, 35] on div "5 Notifications Your style or automation is ready 1 new Colorways 4 minutes ago…" at bounding box center [624, 20] width 1173 height 40
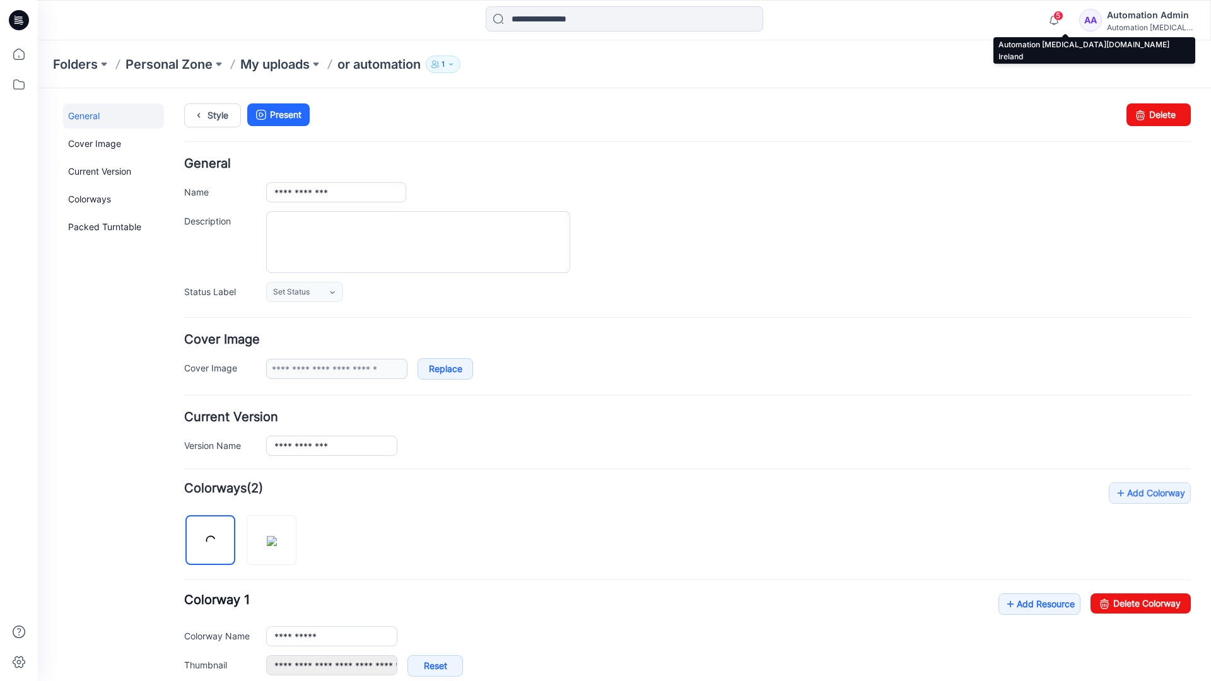
click at [1132, 23] on div "Automation [MEDICAL_DATA]..." at bounding box center [1151, 27] width 88 height 9
